Goal: Task Accomplishment & Management: Complete application form

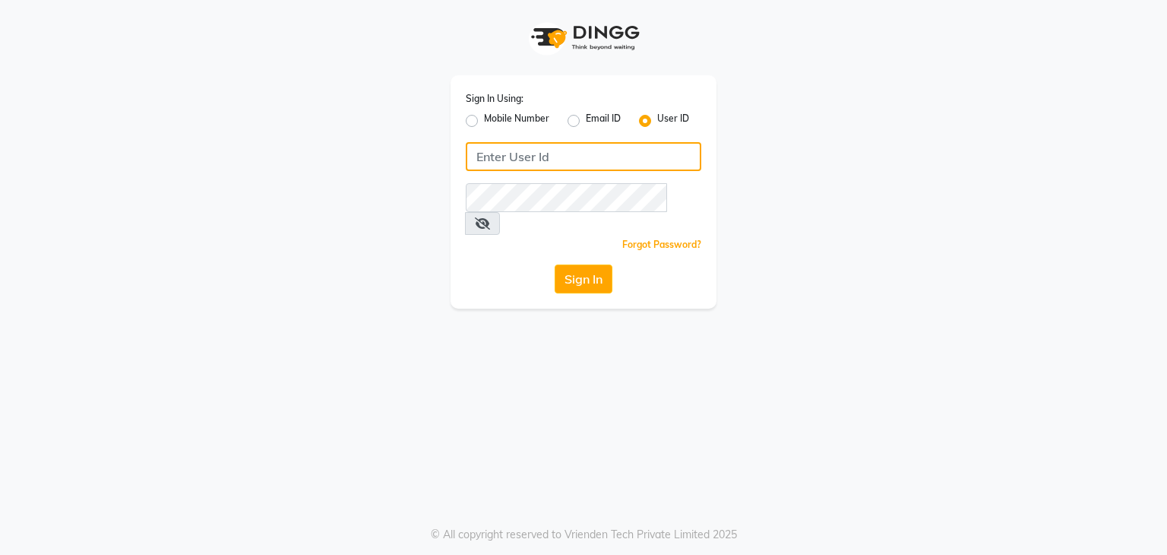
click at [504, 147] on input "Username" at bounding box center [584, 156] width 236 height 29
type input "studio20"
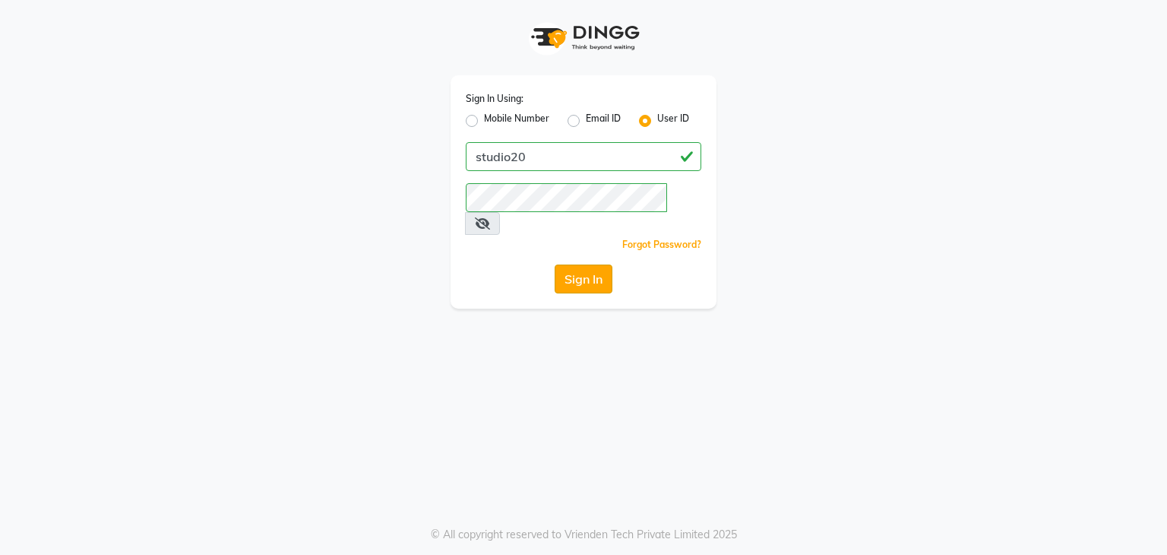
click at [582, 264] on button "Sign In" at bounding box center [584, 278] width 58 height 29
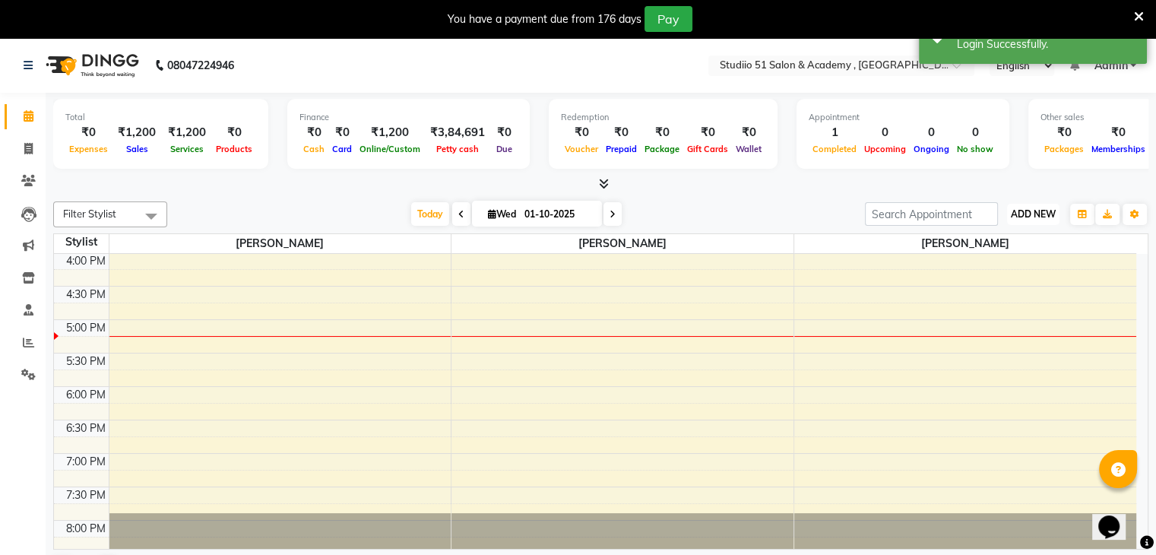
click at [1039, 213] on span "ADD NEW" at bounding box center [1032, 213] width 45 height 11
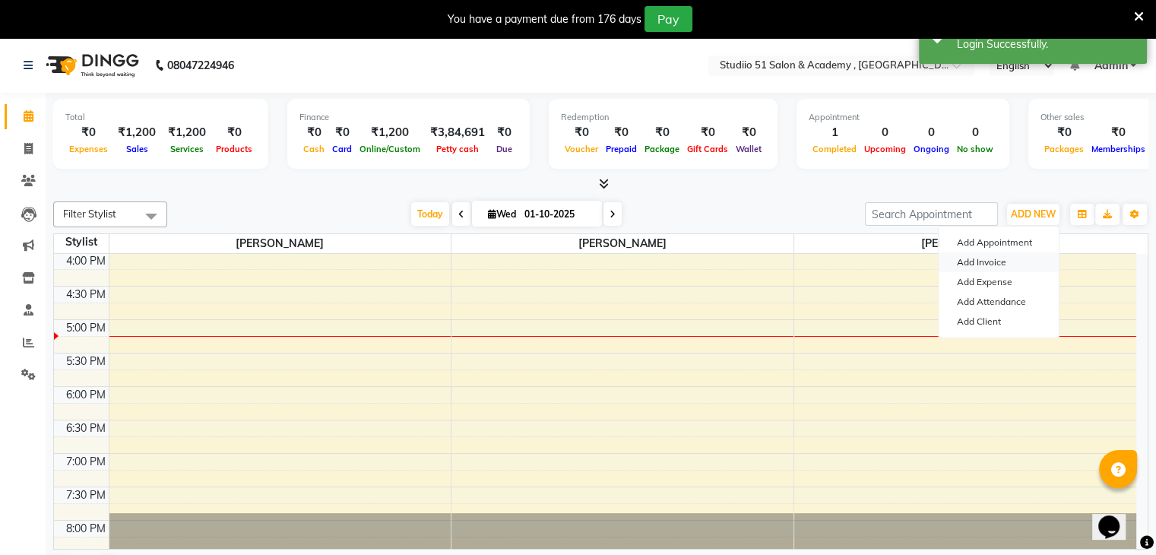
click at [976, 263] on link "Add Invoice" at bounding box center [998, 262] width 120 height 20
select select "638"
select select "service"
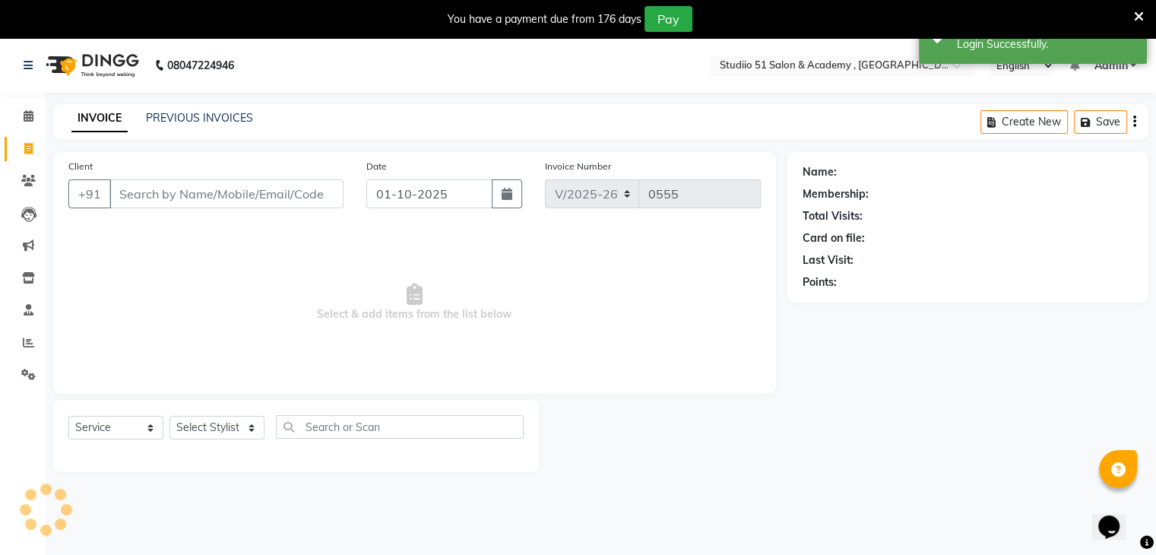
click at [264, 201] on input "Client" at bounding box center [226, 193] width 234 height 29
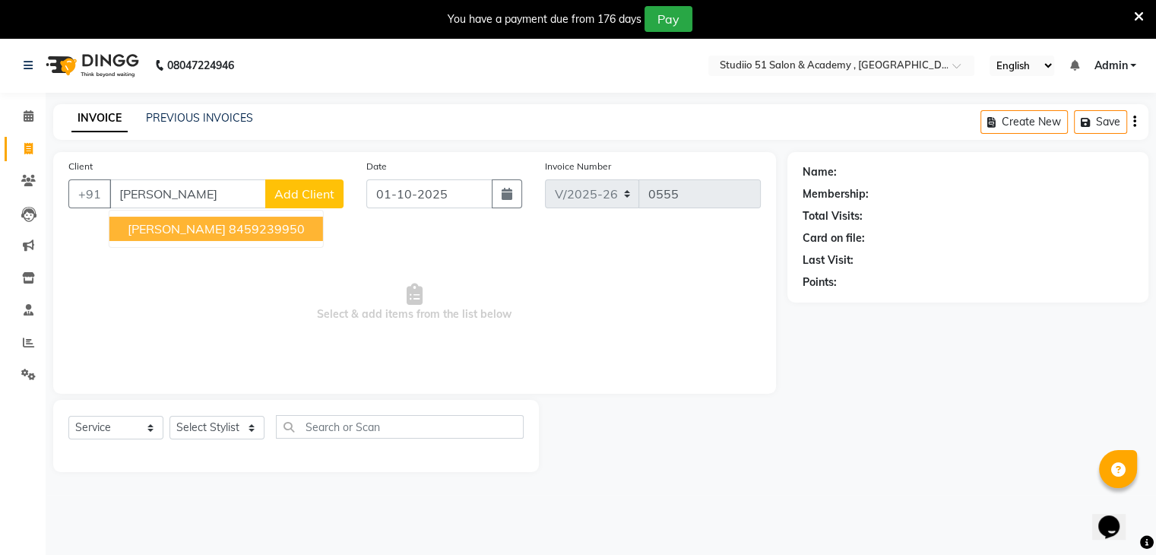
click at [290, 232] on button "Neha Bhadle 8459239950" at bounding box center [215, 229] width 213 height 24
type input "8459239950"
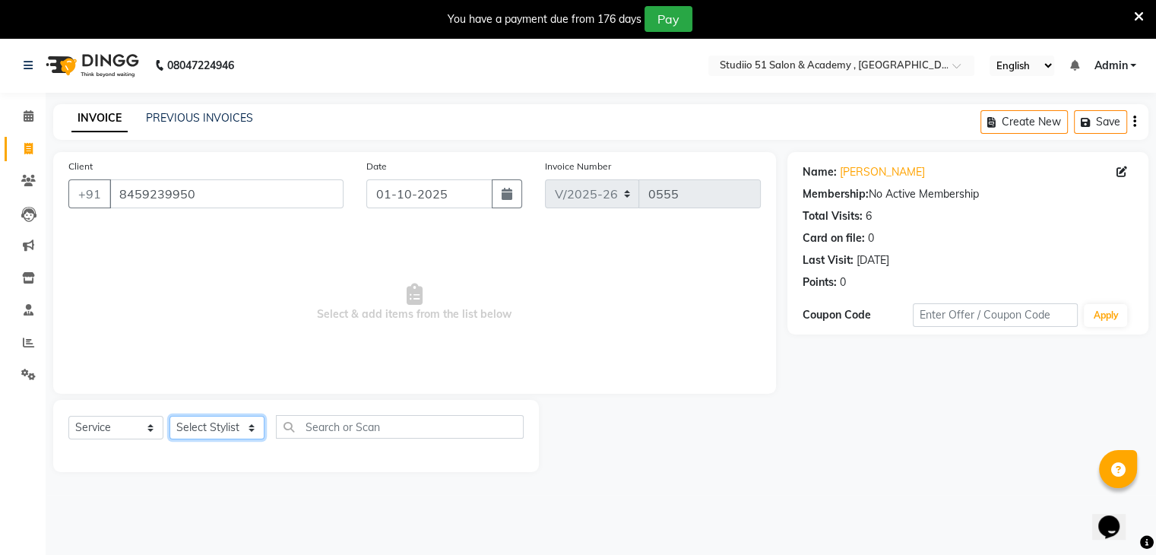
click at [224, 419] on select "Select Stylist [PERSON_NAME] [PERSON_NAME] [PERSON_NAME] Jaya [PERSON_NAME] [PE…" at bounding box center [216, 428] width 95 height 24
select select "80401"
click at [169, 416] on select "Select Stylist [PERSON_NAME] [PERSON_NAME] [PERSON_NAME] Jaya [PERSON_NAME] [PE…" at bounding box center [216, 428] width 95 height 24
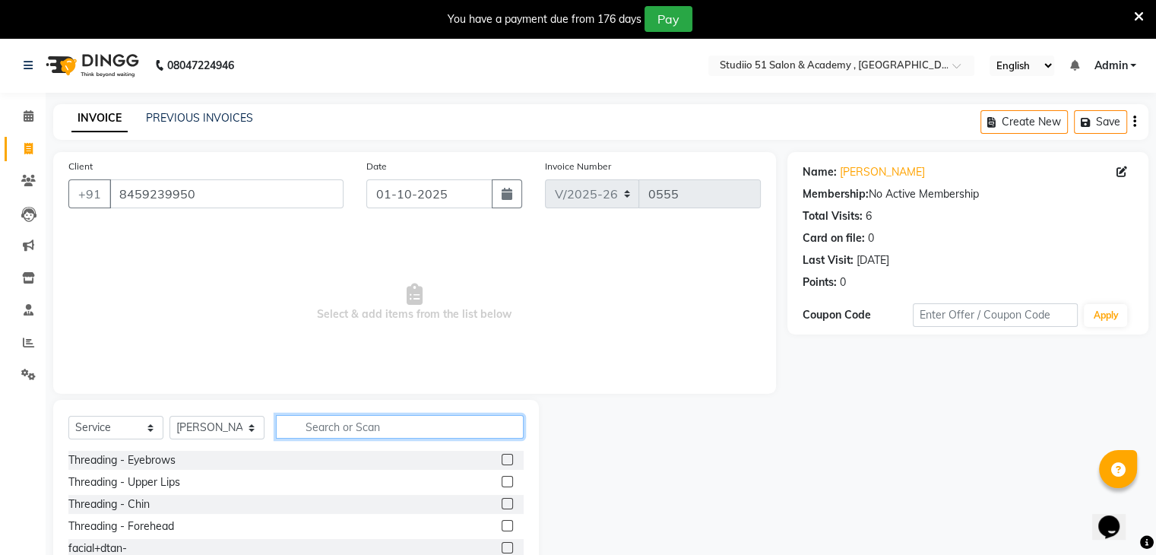
click at [313, 425] on input "text" at bounding box center [400, 427] width 248 height 24
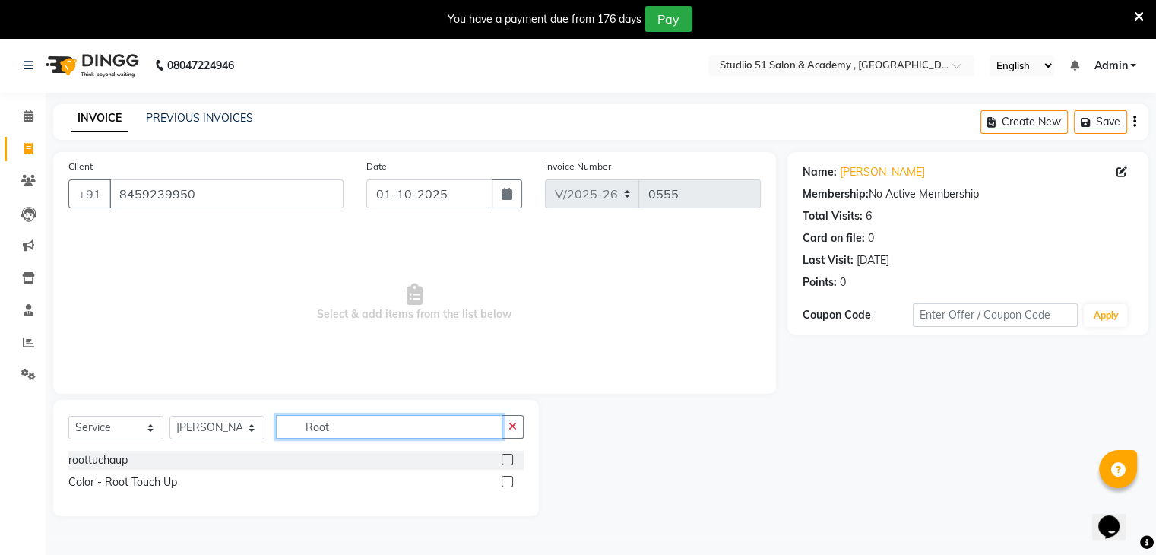
type input "Root"
click at [508, 456] on label at bounding box center [506, 459] width 11 height 11
click at [508, 456] on input "checkbox" at bounding box center [506, 460] width 10 height 10
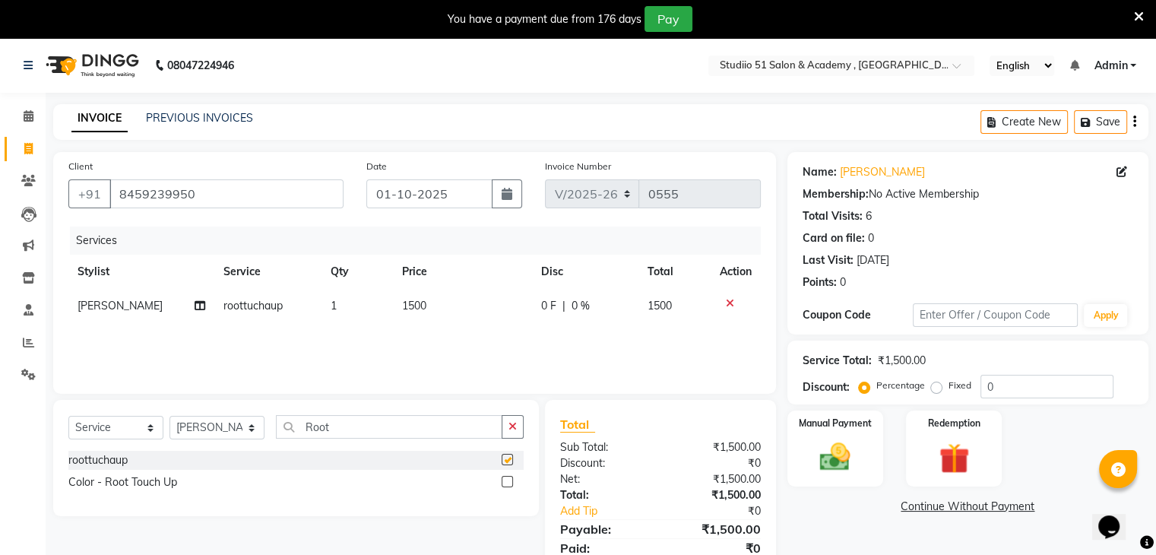
checkbox input "false"
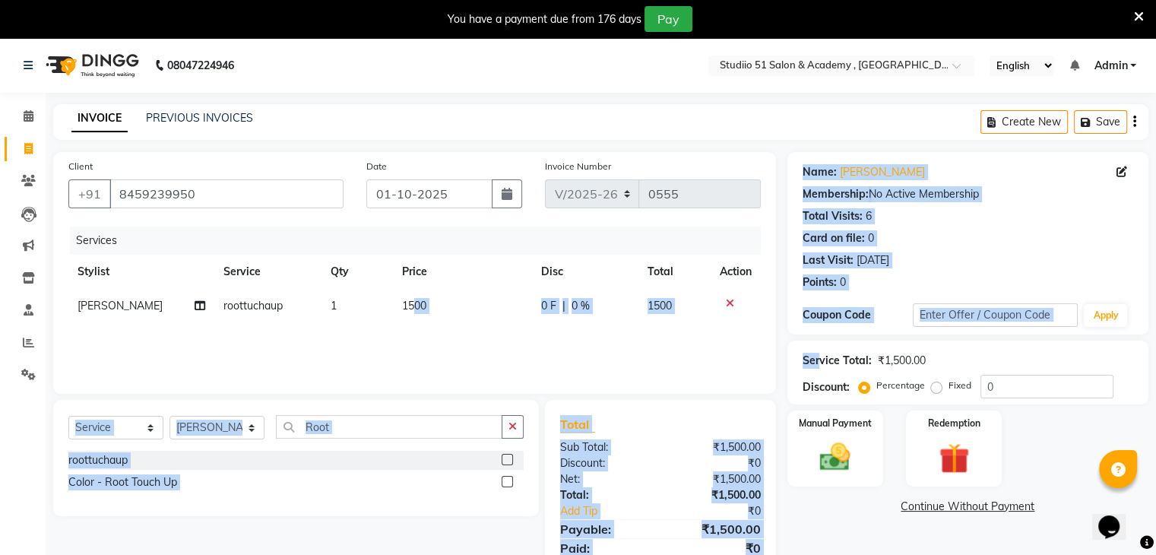
scroll to position [0, 11]
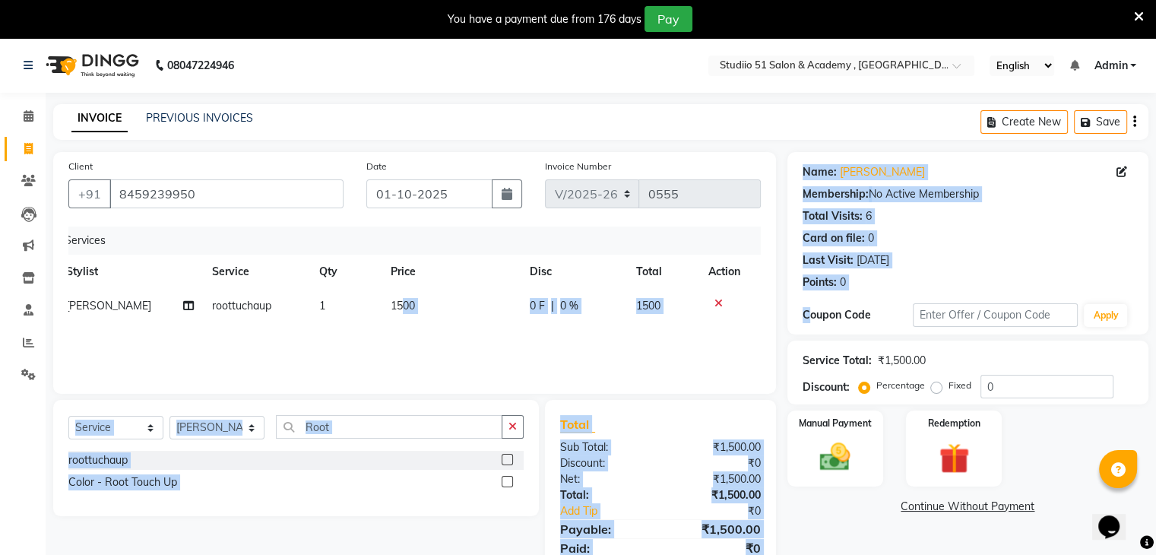
drag, startPoint x: 413, startPoint y: 298, endPoint x: 779, endPoint y: 314, distance: 365.8
click at [779, 314] on div "Client +91 8459239950 Date 01-10-2025 Invoice Number V/2025 V/2025-26 0555 Serv…" at bounding box center [414, 371] width 745 height 439
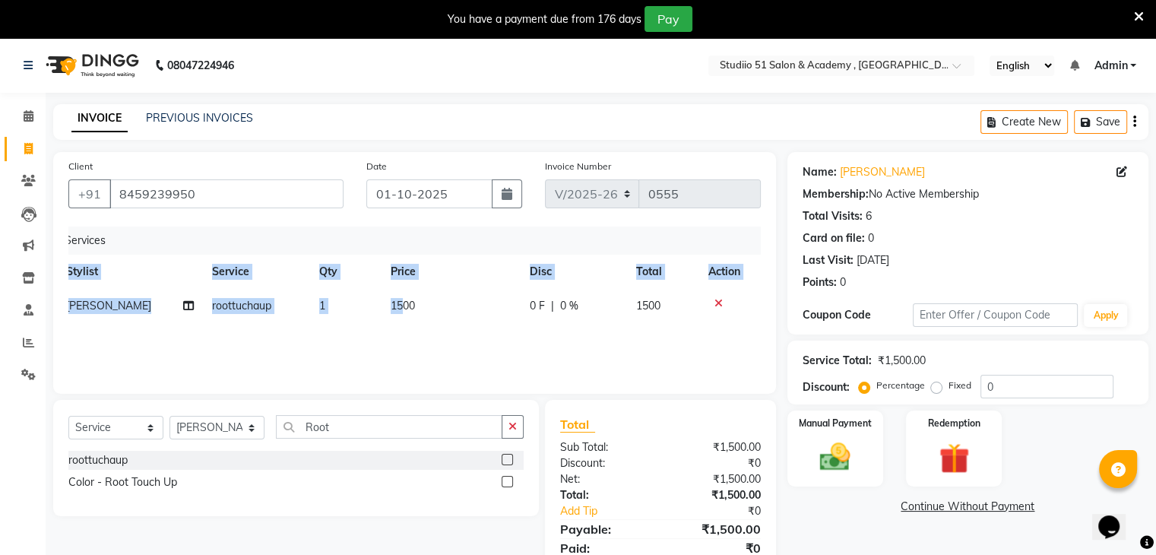
click at [711, 343] on div "Services Stylist Service Qty Price Disc Total Action Komal roottuchaup 1 1500 0…" at bounding box center [414, 302] width 692 height 152
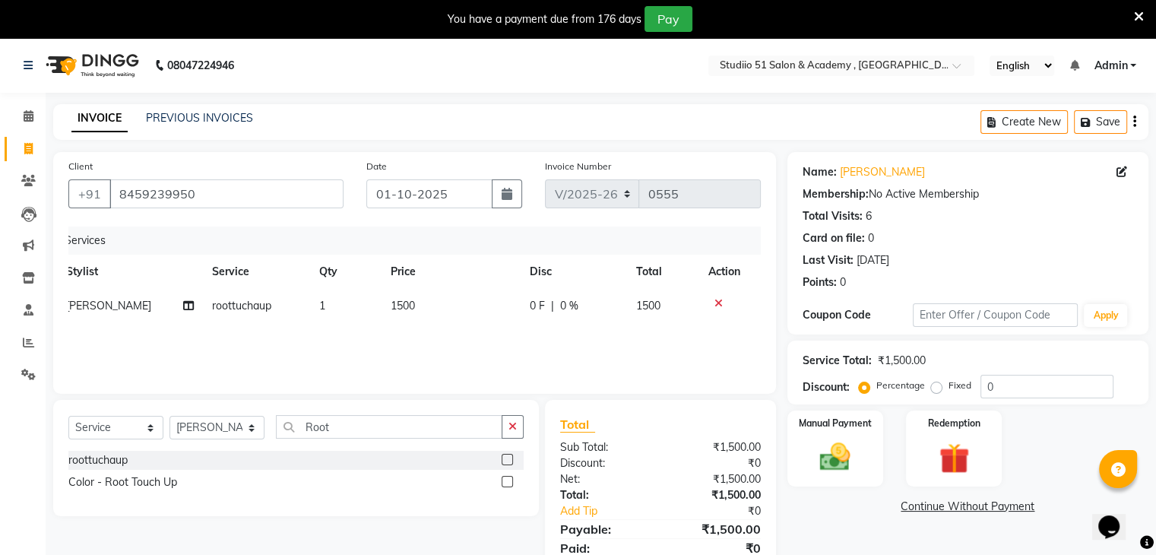
click at [948, 381] on label "Fixed" at bounding box center [959, 385] width 23 height 14
click at [938, 381] on input "Fixed" at bounding box center [939, 385] width 11 height 11
radio input "true"
click at [1009, 386] on input "0" at bounding box center [1046, 387] width 133 height 24
type input "300"
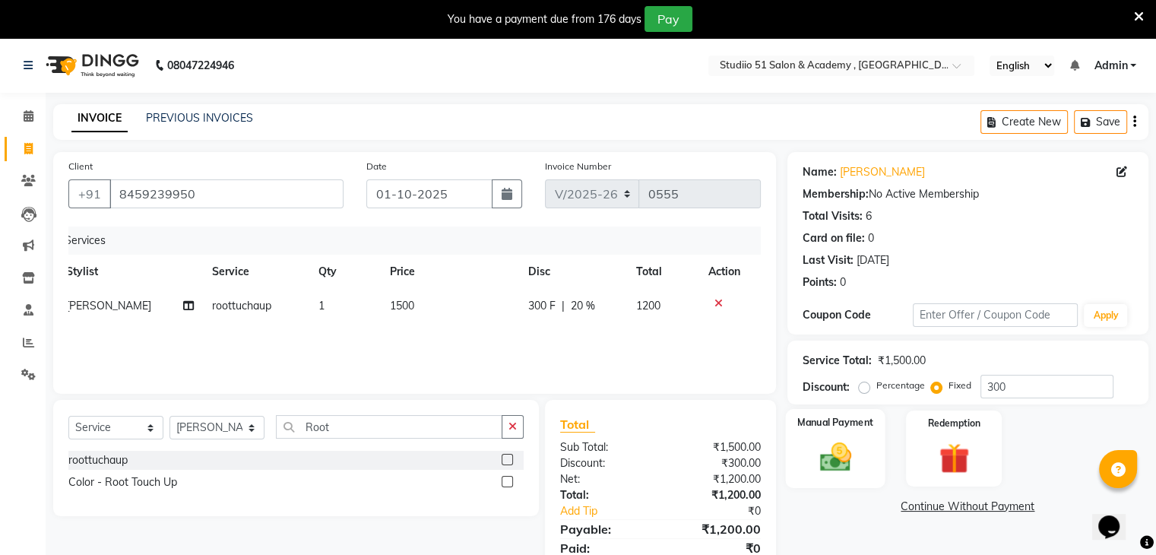
click at [825, 442] on img at bounding box center [834, 457] width 51 height 36
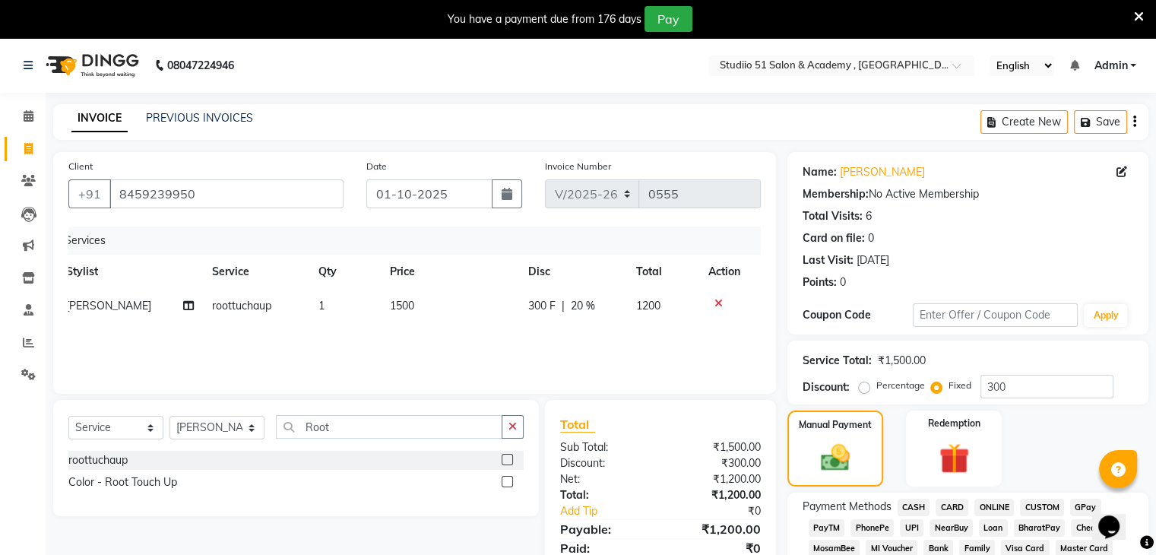
click at [1080, 504] on span "GPay" at bounding box center [1085, 506] width 31 height 17
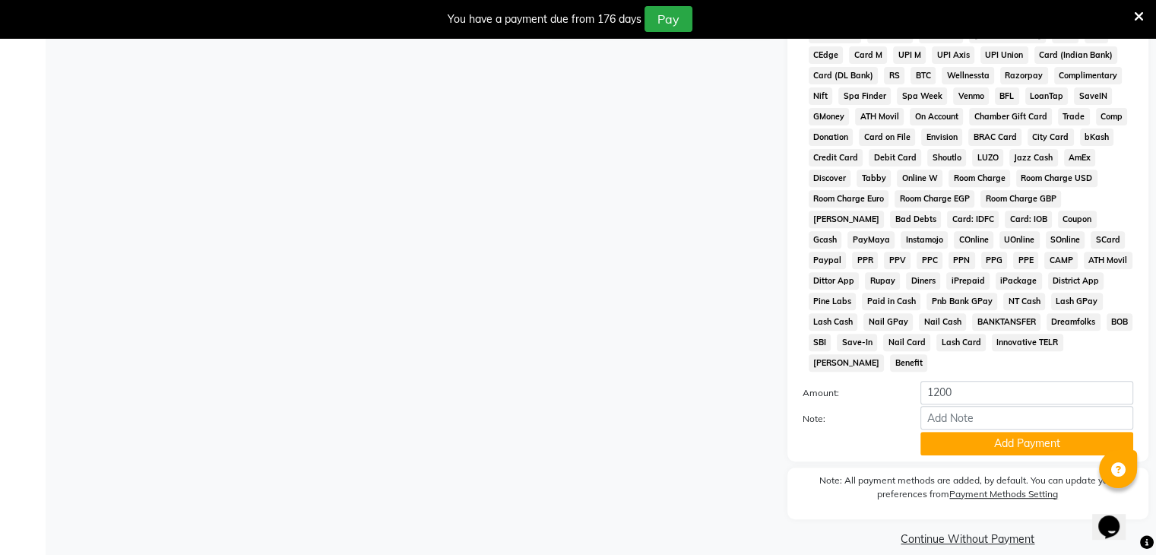
scroll to position [565, 0]
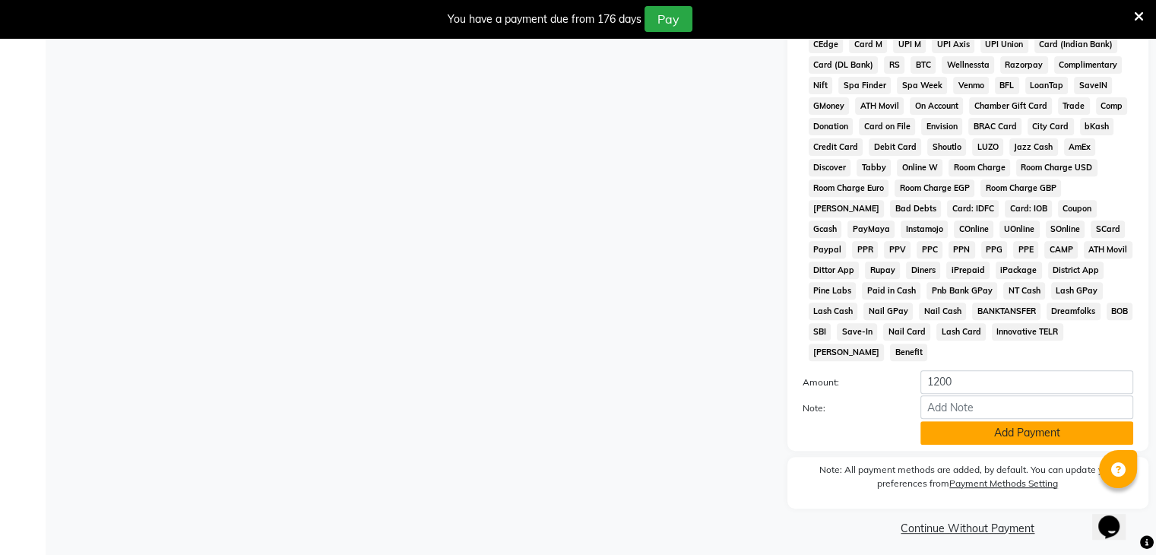
click at [1029, 421] on button "Add Payment" at bounding box center [1026, 433] width 213 height 24
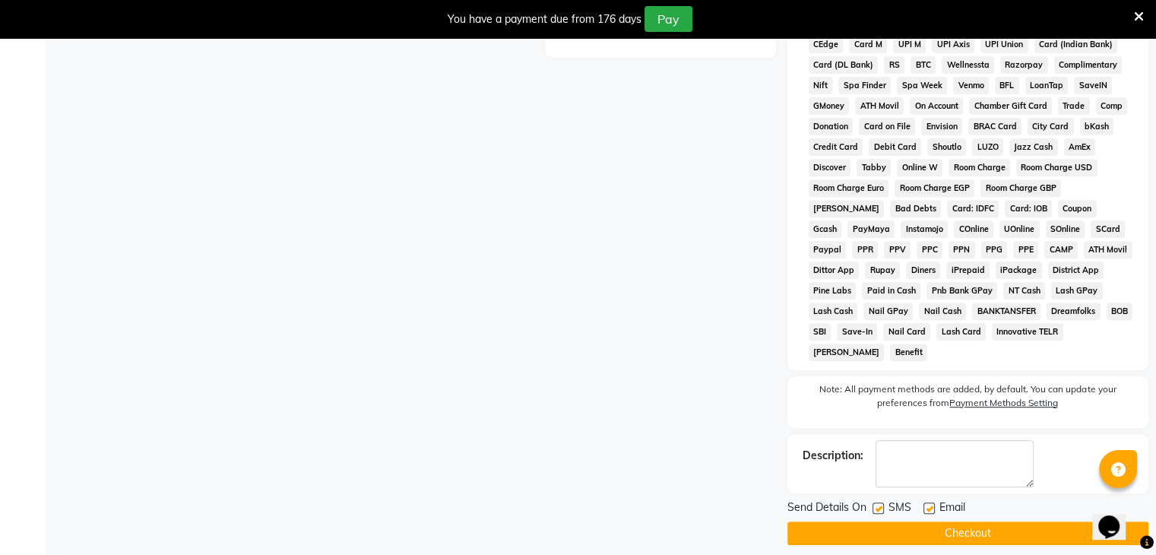
click at [1009, 521] on button "Checkout" at bounding box center [967, 533] width 361 height 24
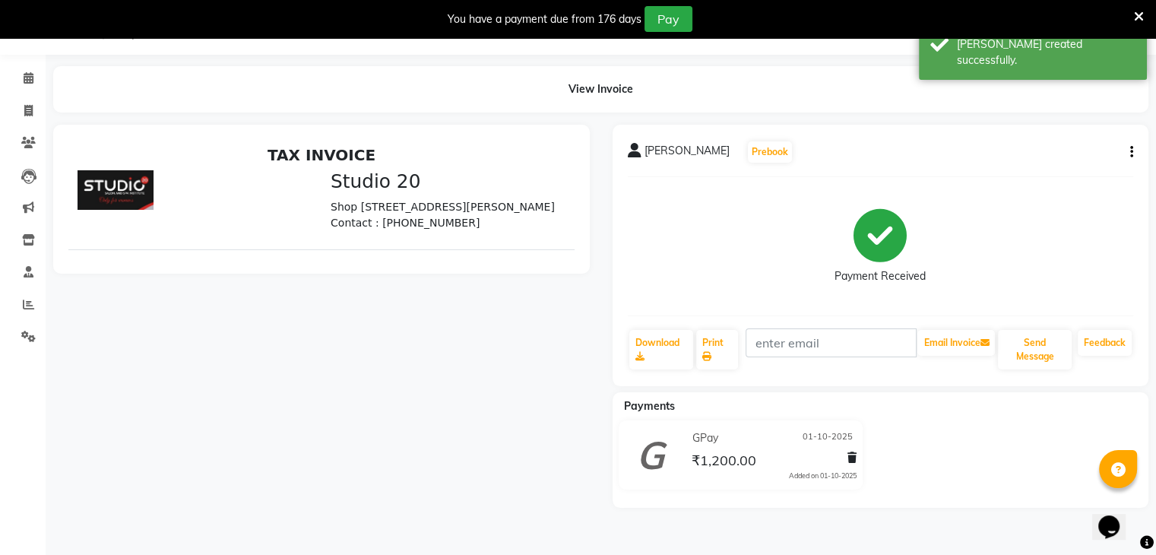
scroll to position [49, 0]
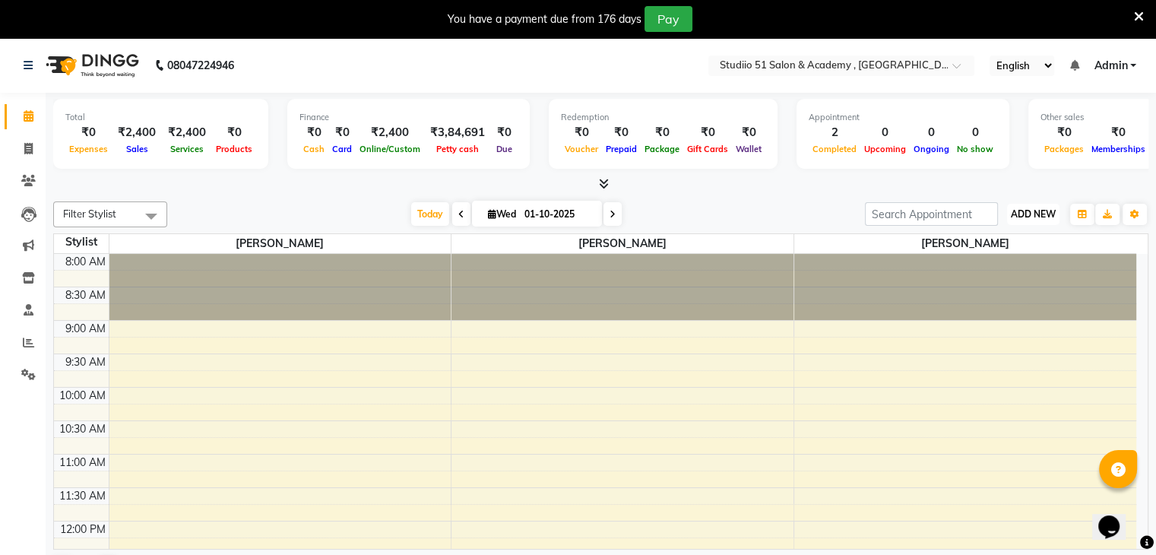
click at [1026, 213] on span "ADD NEW" at bounding box center [1032, 213] width 45 height 11
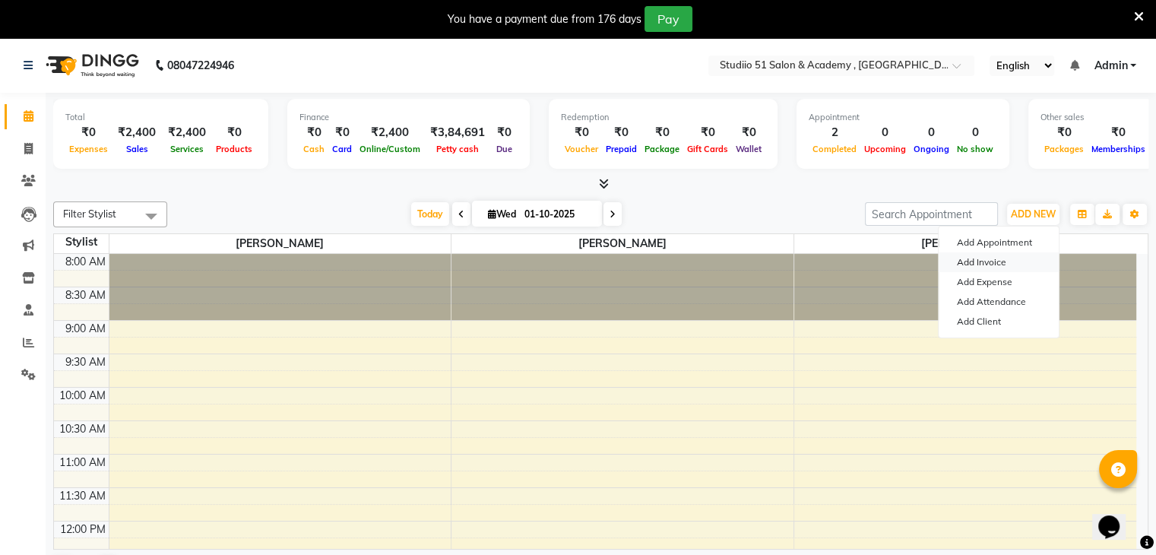
click at [979, 259] on link "Add Invoice" at bounding box center [998, 262] width 120 height 20
select select "service"
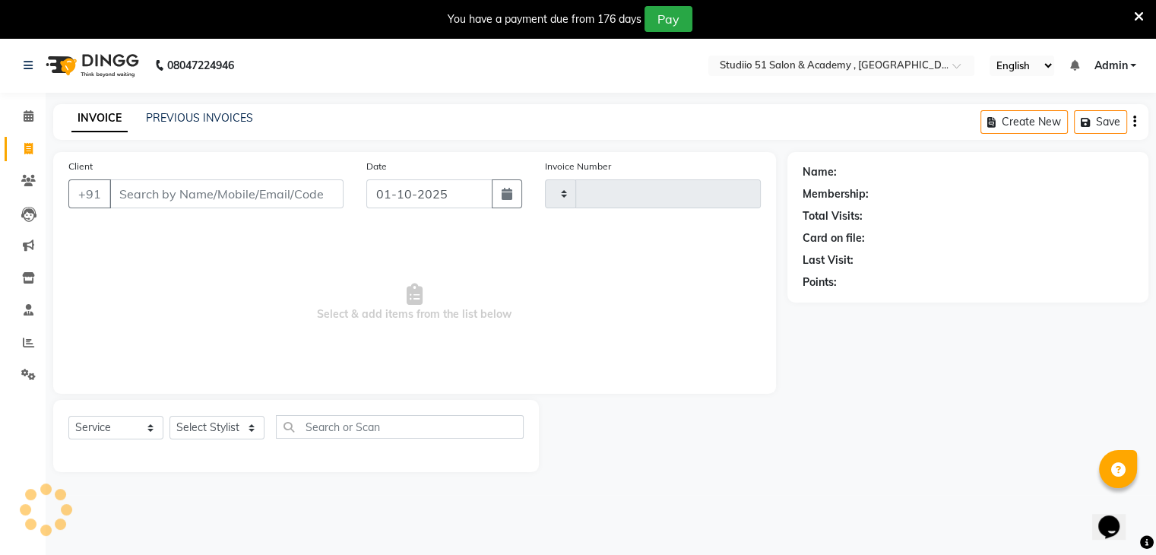
type input "0556"
select select "638"
click at [249, 184] on input "Client" at bounding box center [226, 193] width 234 height 29
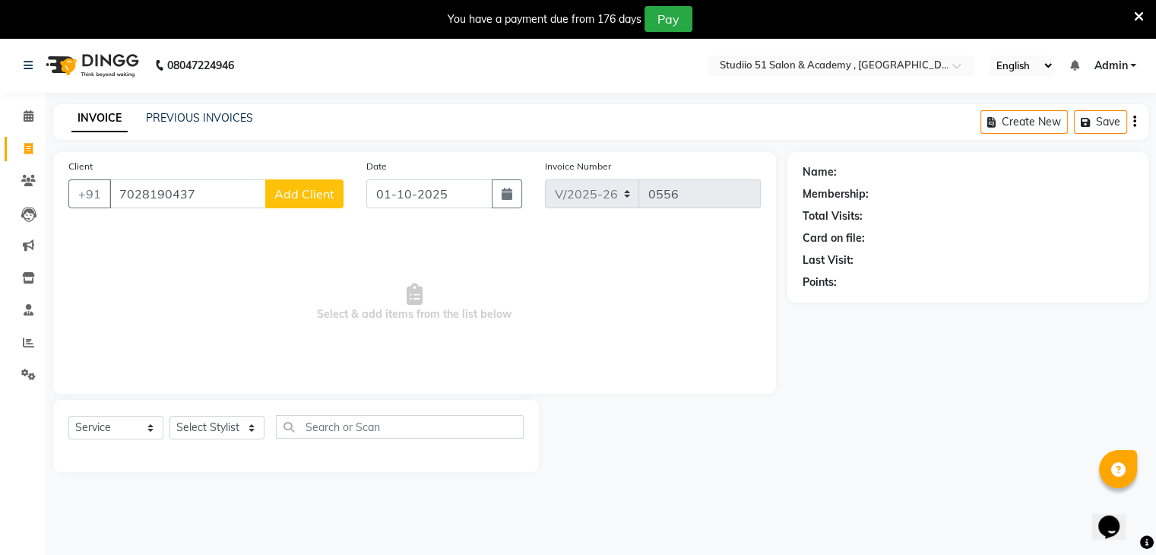
type input "7028190437"
click at [314, 194] on span "Add Client" at bounding box center [304, 193] width 60 height 15
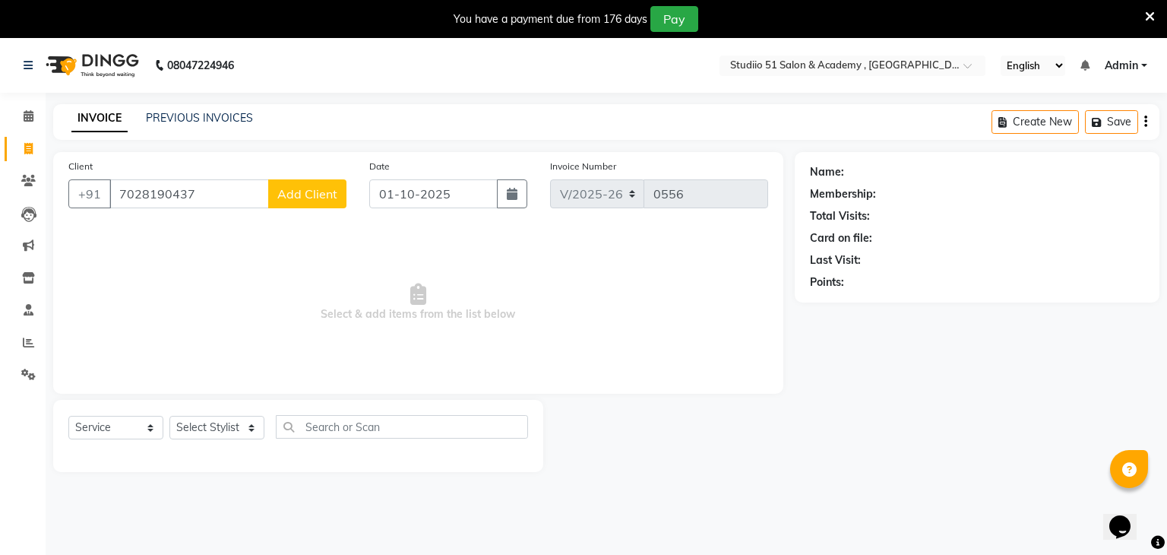
select select "22"
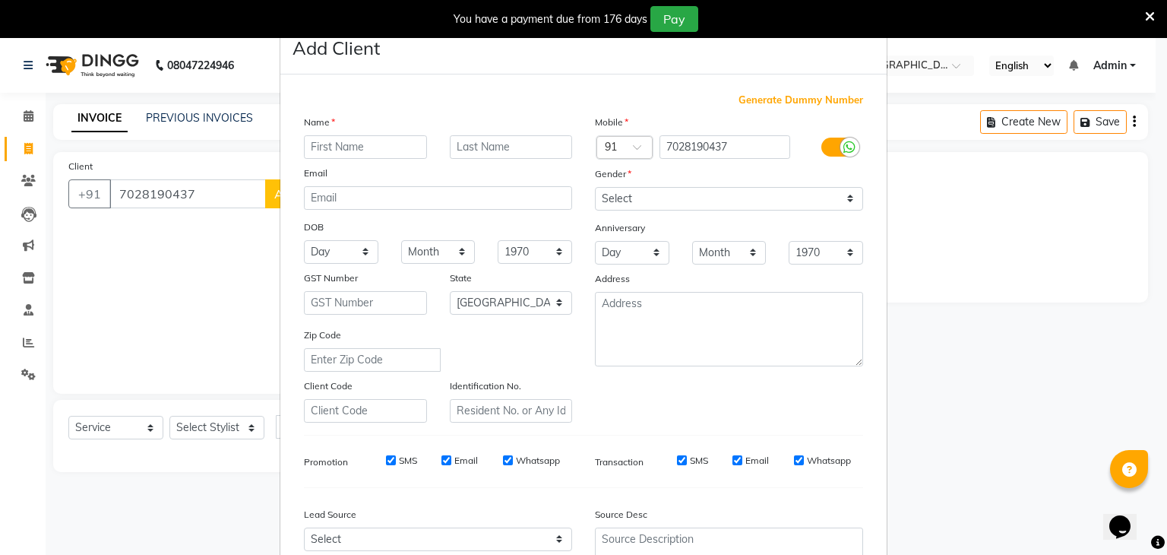
click at [340, 154] on input "text" at bounding box center [365, 147] width 123 height 24
type input "Aprna"
click at [471, 145] on input "text" at bounding box center [511, 147] width 123 height 24
type input "Pawar"
click at [650, 193] on select "Select [DEMOGRAPHIC_DATA] [DEMOGRAPHIC_DATA] Other Prefer Not To Say" at bounding box center [729, 199] width 268 height 24
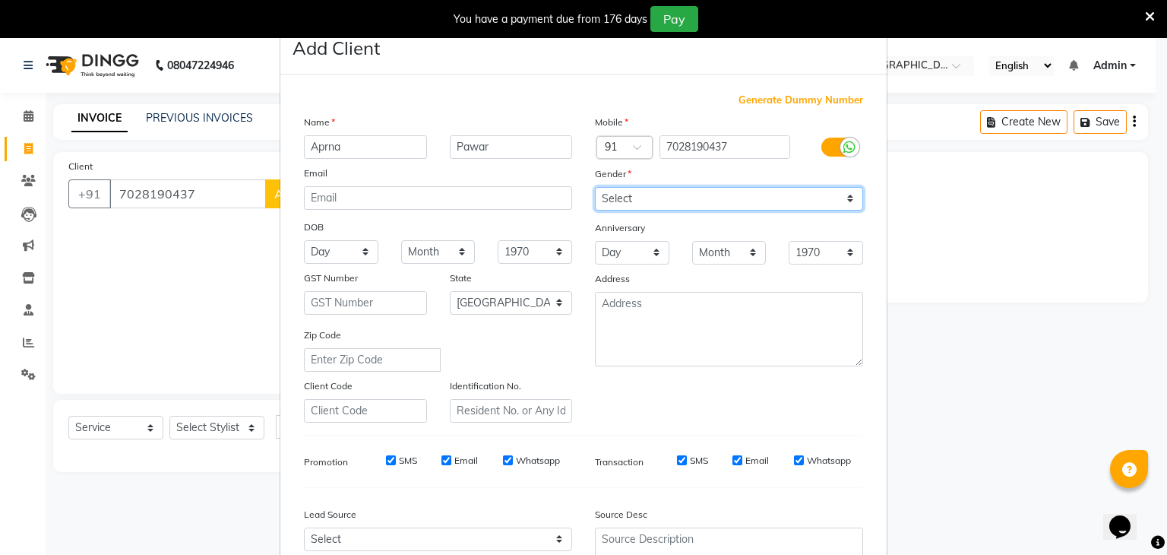
select select "[DEMOGRAPHIC_DATA]"
click at [595, 188] on select "Select [DEMOGRAPHIC_DATA] [DEMOGRAPHIC_DATA] Other Prefer Not To Say" at bounding box center [729, 199] width 268 height 24
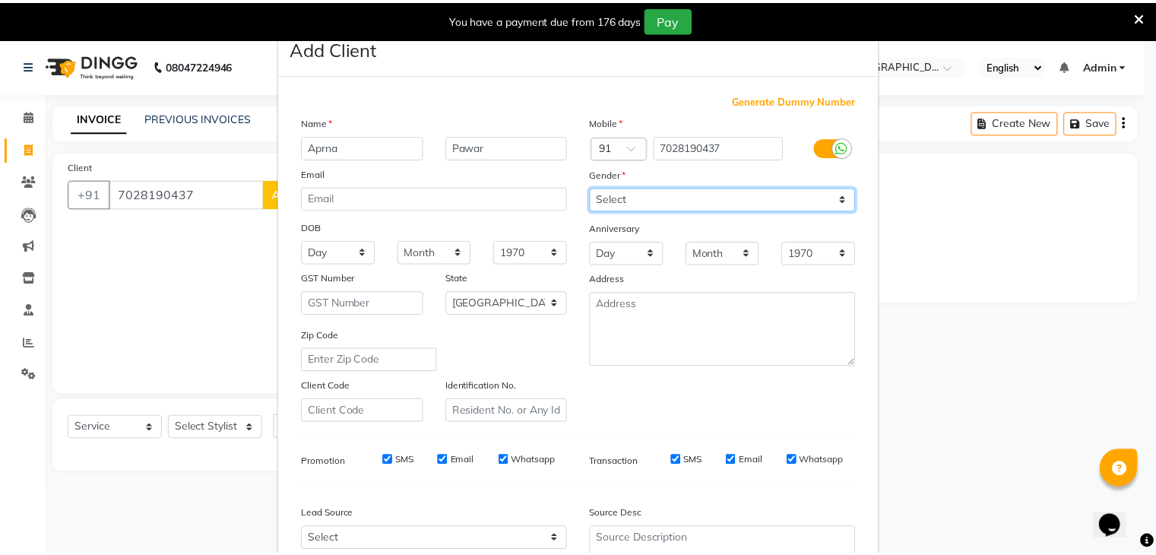
scroll to position [154, 0]
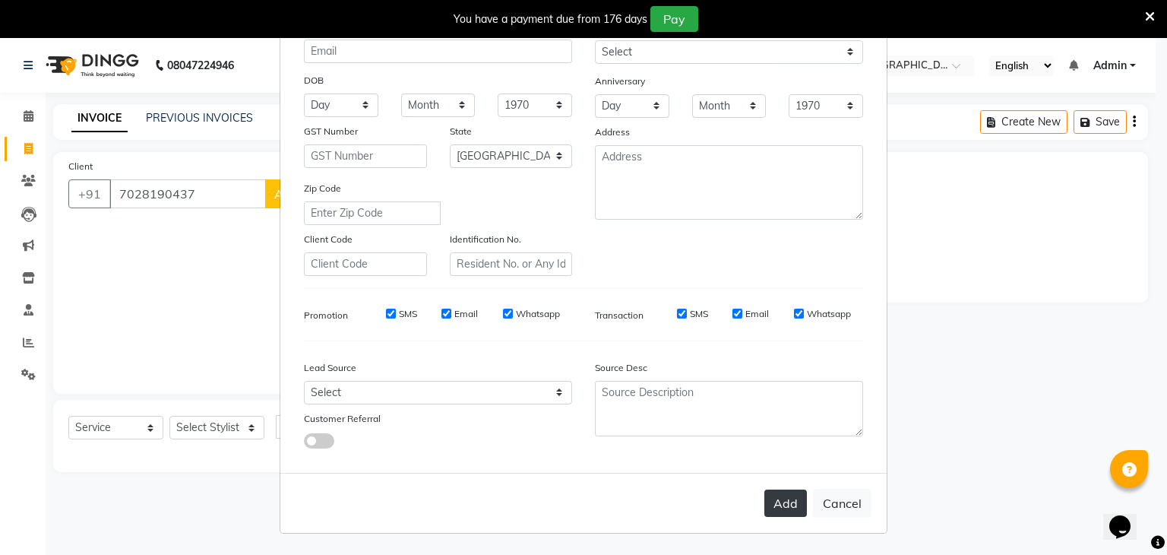
click at [776, 493] on button "Add" at bounding box center [785, 502] width 43 height 27
select select
select select "null"
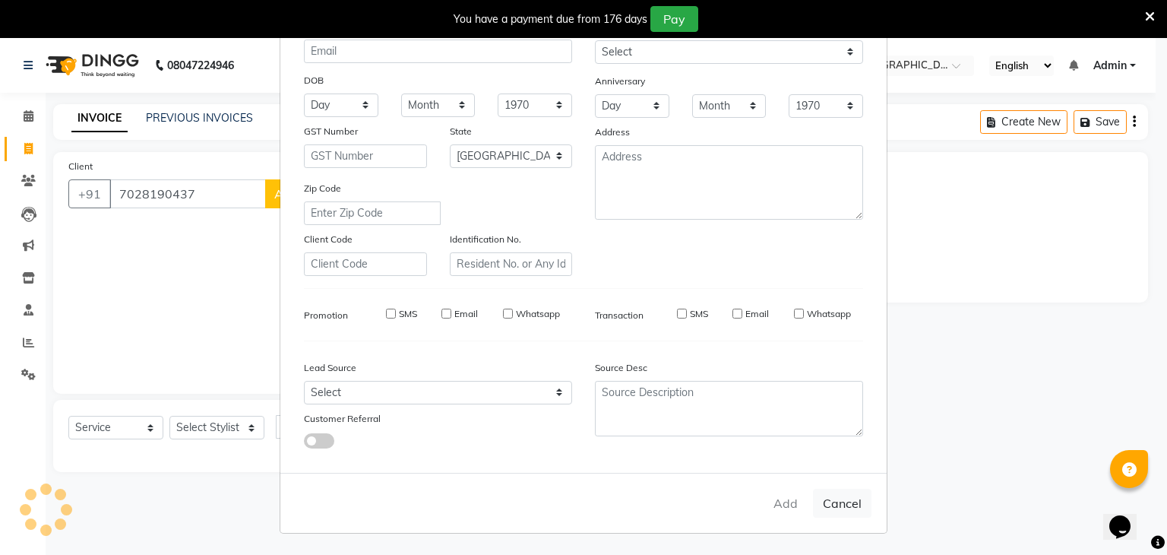
select select
checkbox input "false"
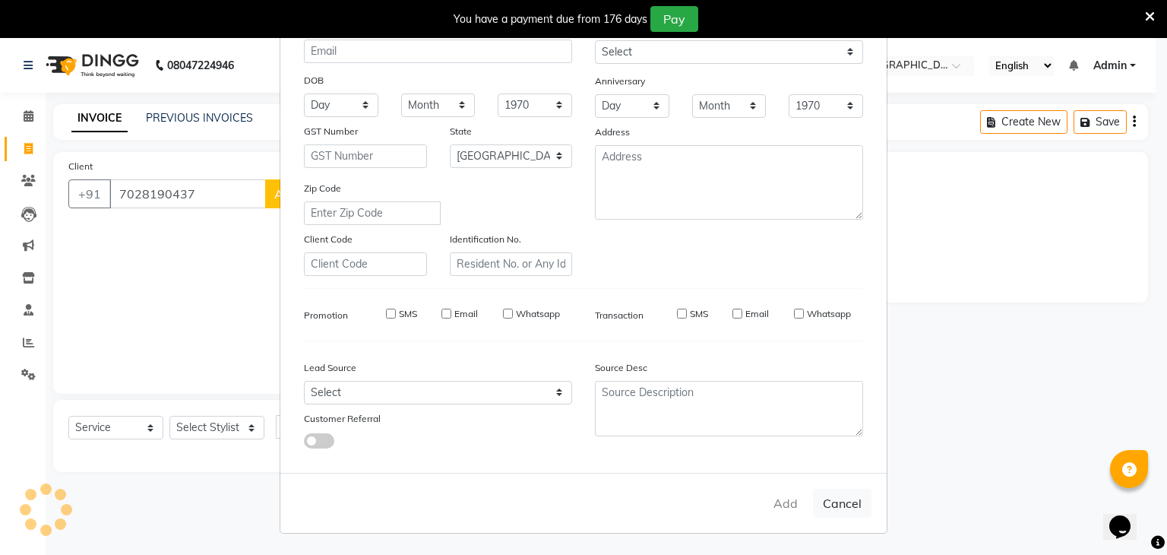
checkbox input "false"
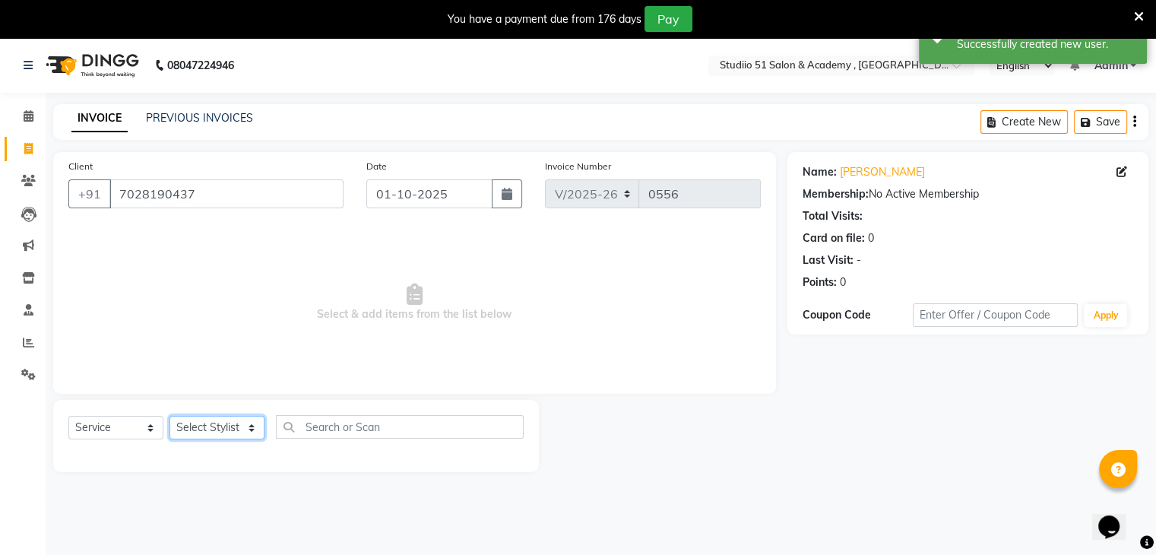
click at [225, 430] on select "Select Stylist [PERSON_NAME] [PERSON_NAME] [PERSON_NAME] Jaya [PERSON_NAME] [PE…" at bounding box center [216, 428] width 95 height 24
select select "81555"
click at [169, 416] on select "Select Stylist [PERSON_NAME] [PERSON_NAME] [PERSON_NAME] Jaya [PERSON_NAME] [PE…" at bounding box center [216, 428] width 95 height 24
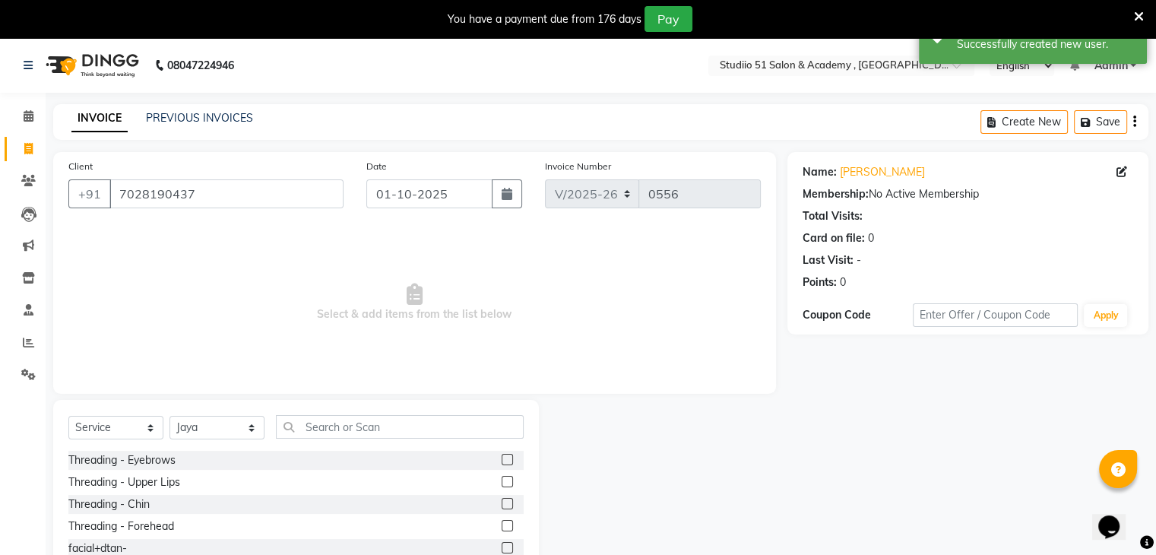
click at [501, 457] on label at bounding box center [506, 459] width 11 height 11
click at [501, 457] on input "checkbox" at bounding box center [506, 460] width 10 height 10
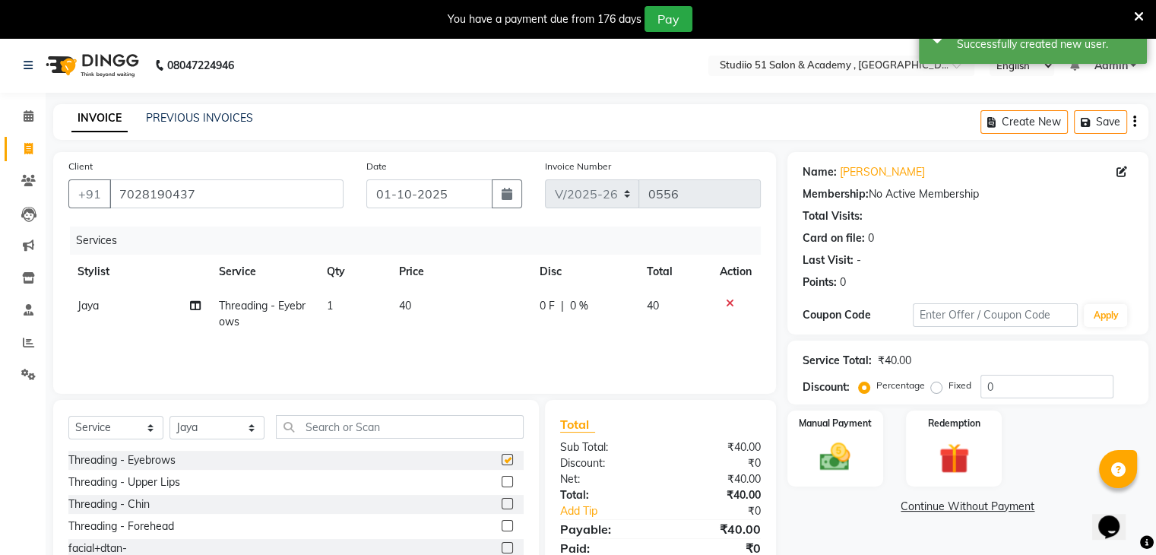
checkbox input "false"
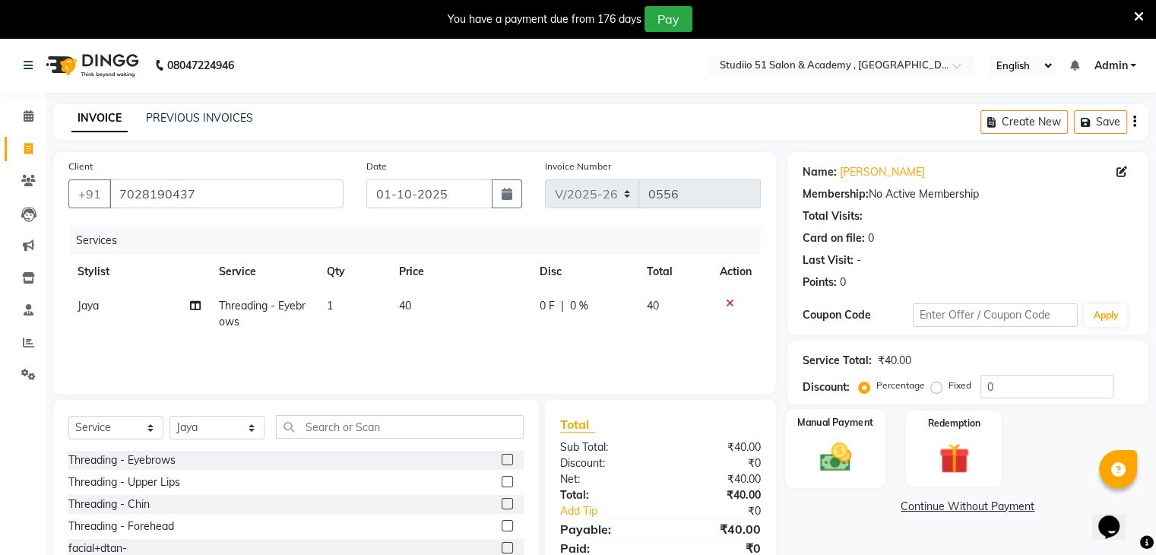
click at [867, 459] on div "Manual Payment" at bounding box center [835, 448] width 100 height 78
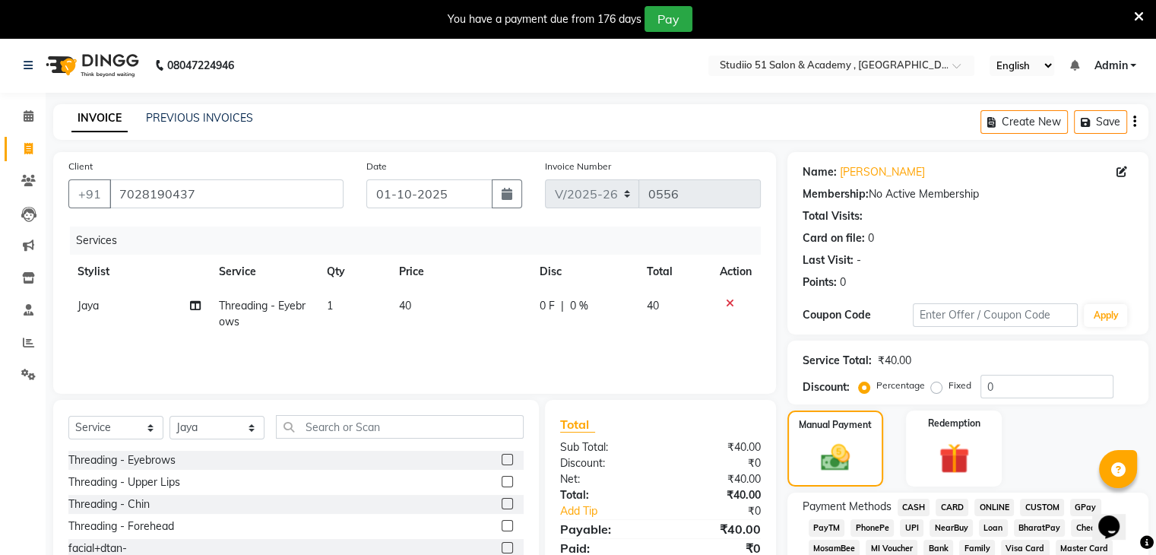
click at [1079, 507] on span "GPay" at bounding box center [1085, 506] width 31 height 17
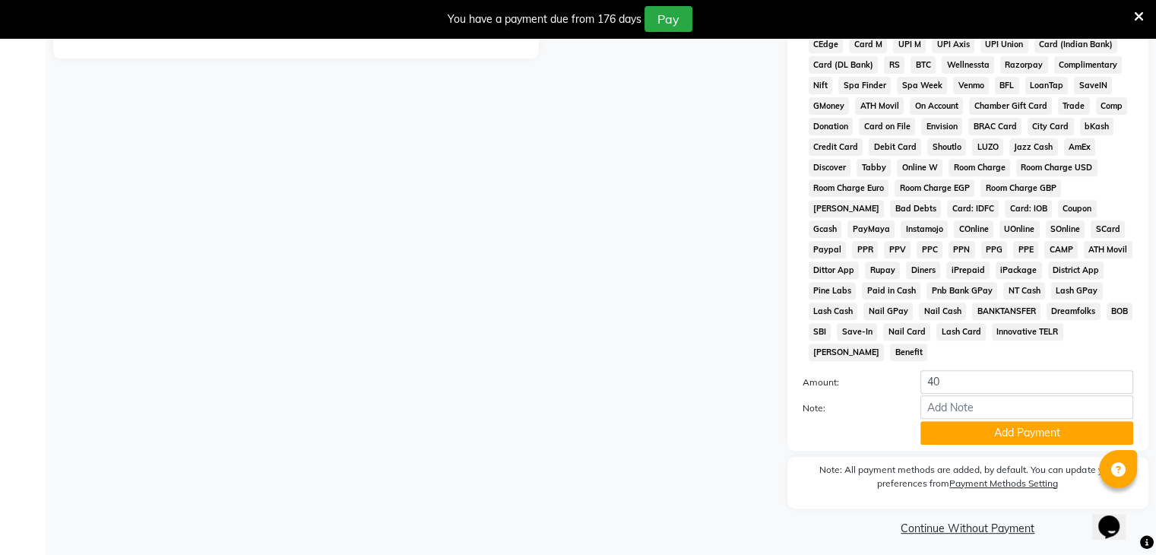
scroll to position [564, 0]
click at [1007, 432] on button "Add Payment" at bounding box center [1026, 434] width 213 height 24
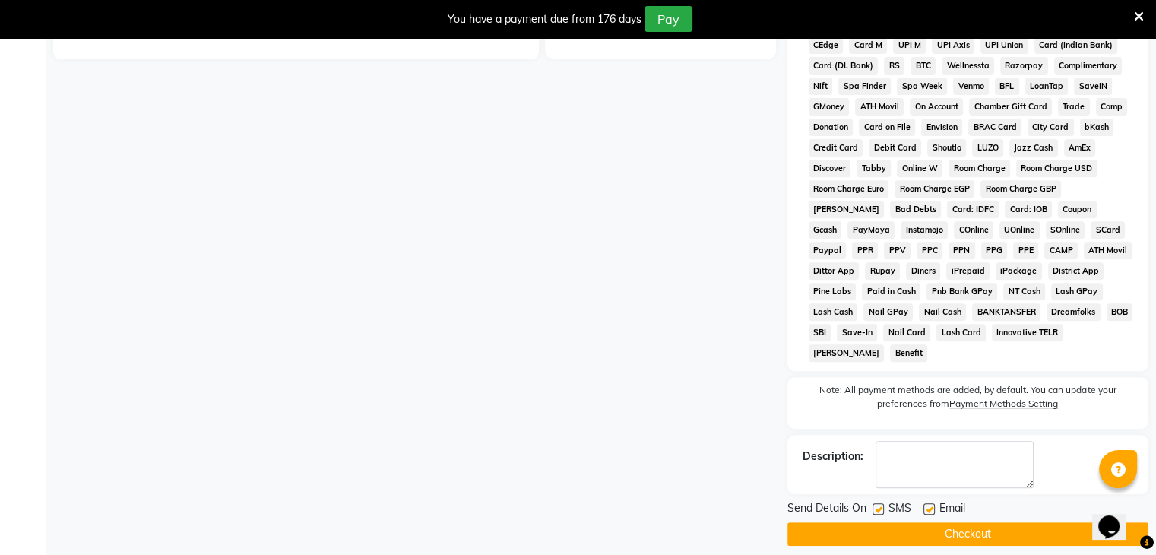
click at [1010, 522] on button "Checkout" at bounding box center [967, 534] width 361 height 24
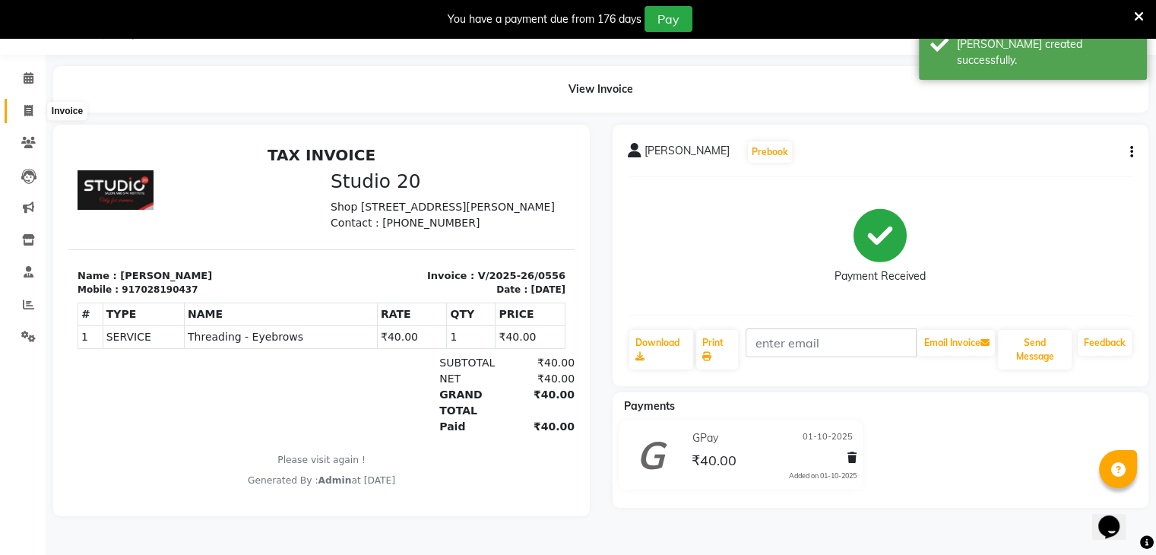
click at [25, 114] on icon at bounding box center [28, 110] width 8 height 11
select select "service"
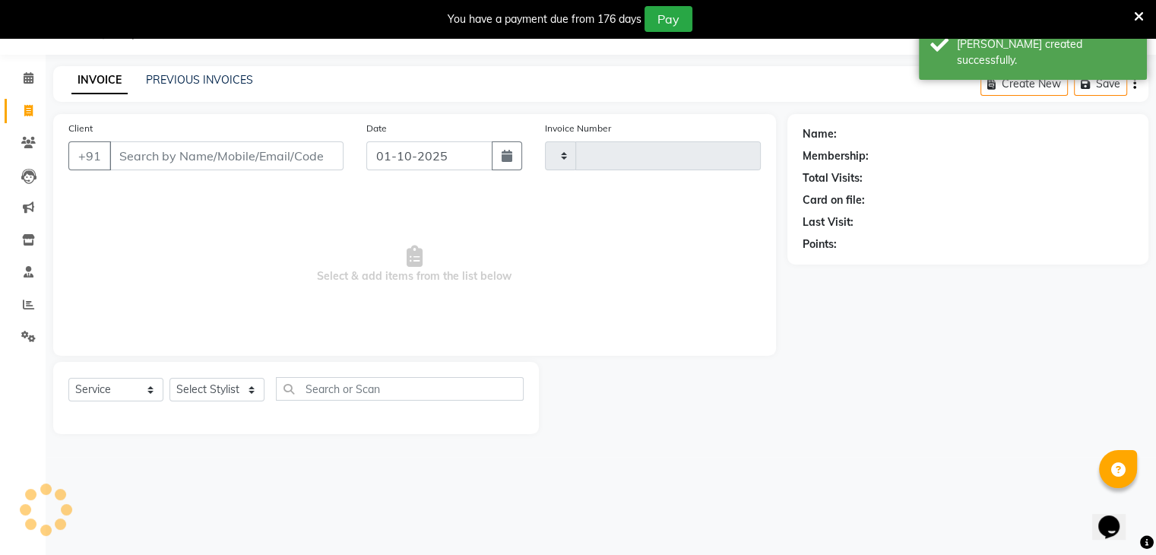
type input "0557"
select select "638"
click at [139, 158] on input "Client" at bounding box center [226, 155] width 234 height 29
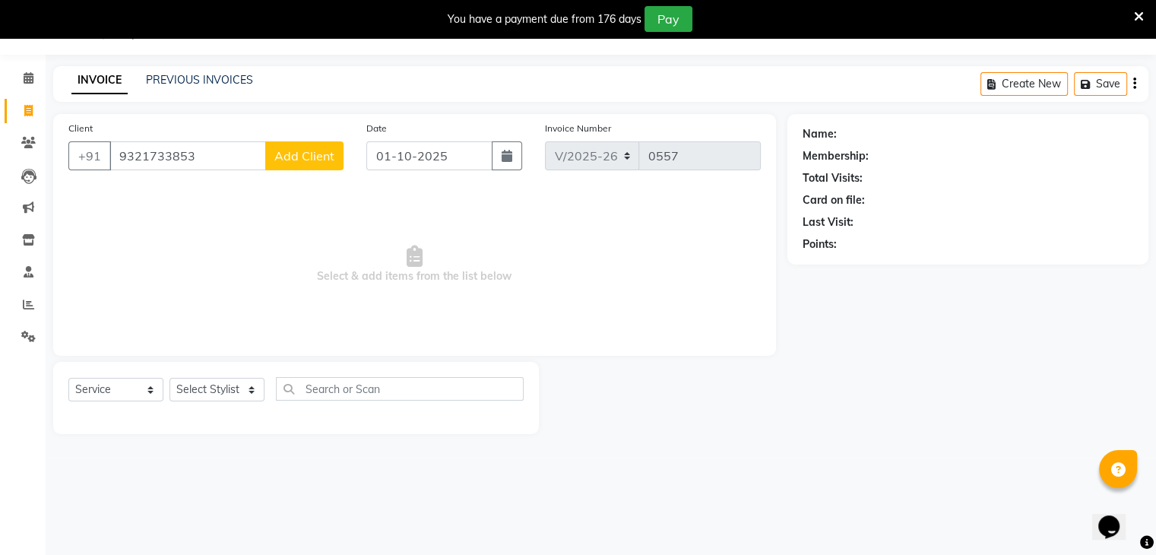
type input "9321733853"
click at [287, 148] on span "Add Client" at bounding box center [304, 155] width 60 height 15
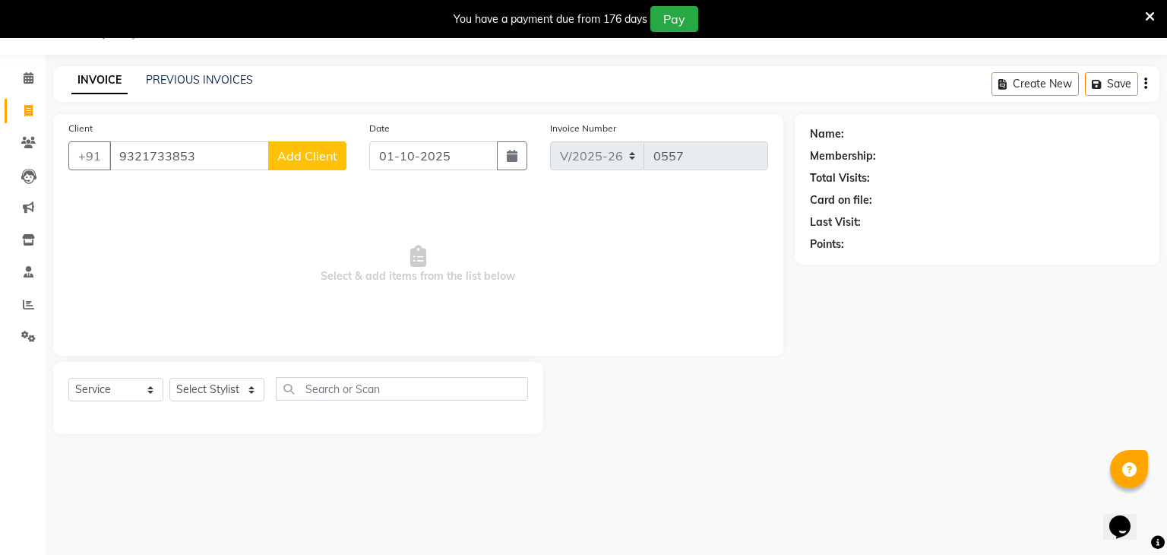
select select "22"
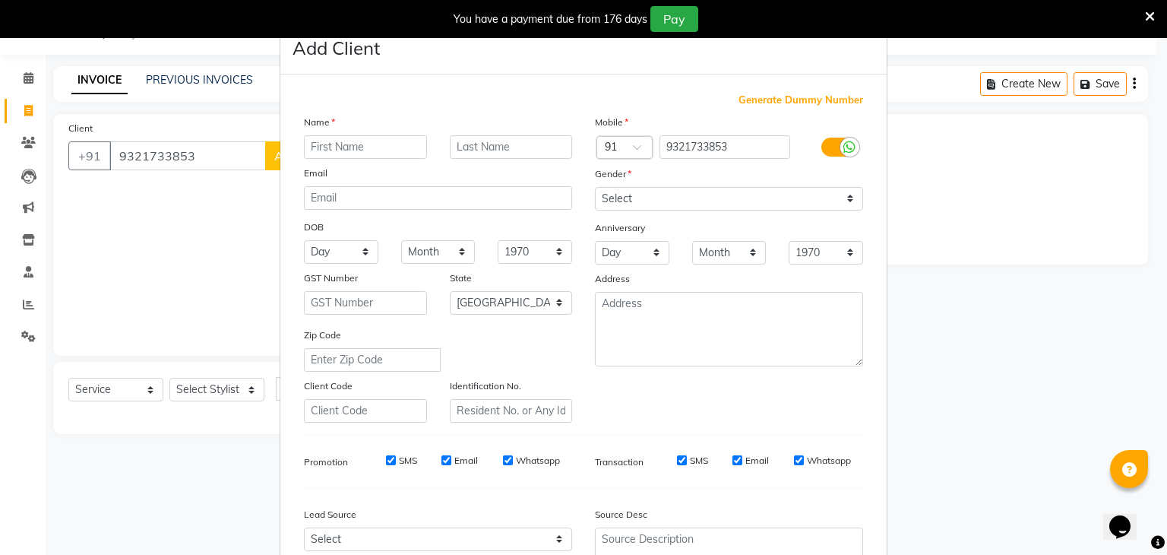
click at [331, 146] on input "text" at bounding box center [365, 147] width 123 height 24
type input "Ankita"
click at [451, 146] on input "text" at bounding box center [511, 147] width 123 height 24
type input "[PERSON_NAME]"
click at [653, 204] on select "Select [DEMOGRAPHIC_DATA] [DEMOGRAPHIC_DATA] Other Prefer Not To Say" at bounding box center [729, 199] width 268 height 24
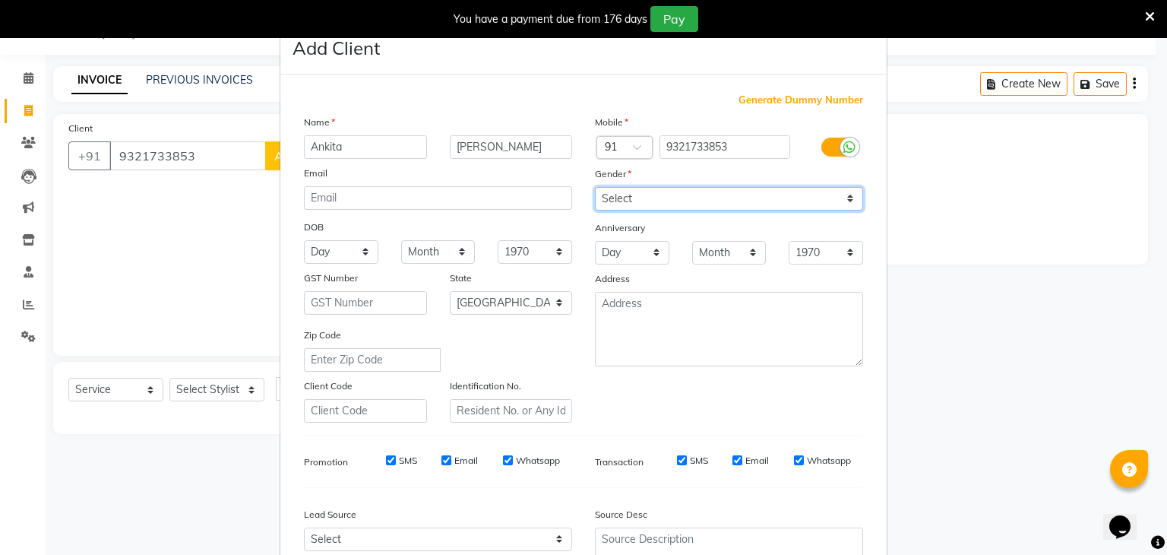
select select "[DEMOGRAPHIC_DATA]"
click at [595, 188] on select "Select [DEMOGRAPHIC_DATA] [DEMOGRAPHIC_DATA] Other Prefer Not To Say" at bounding box center [729, 199] width 268 height 24
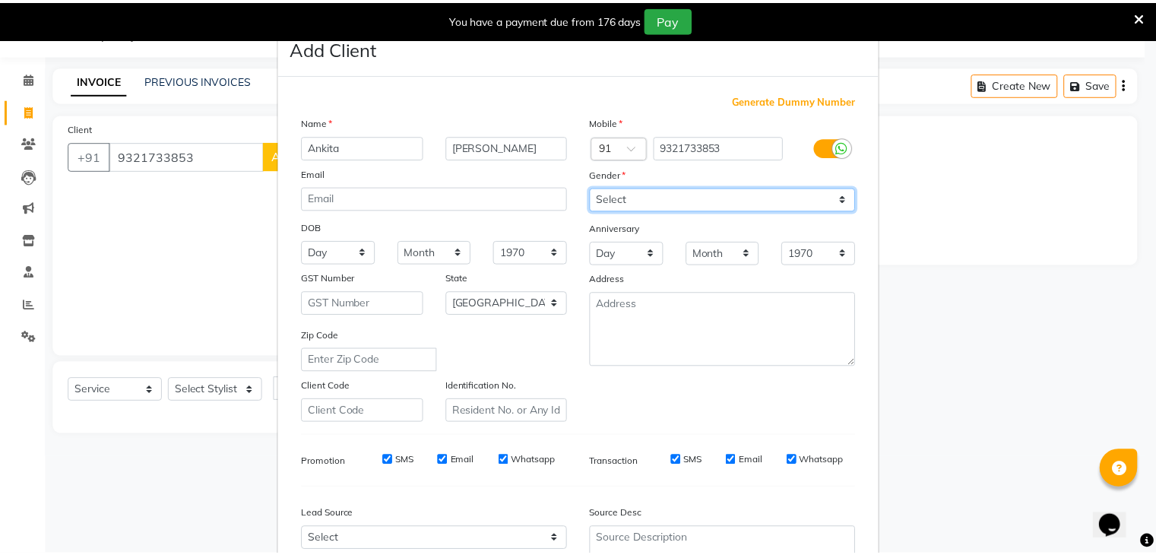
scroll to position [154, 0]
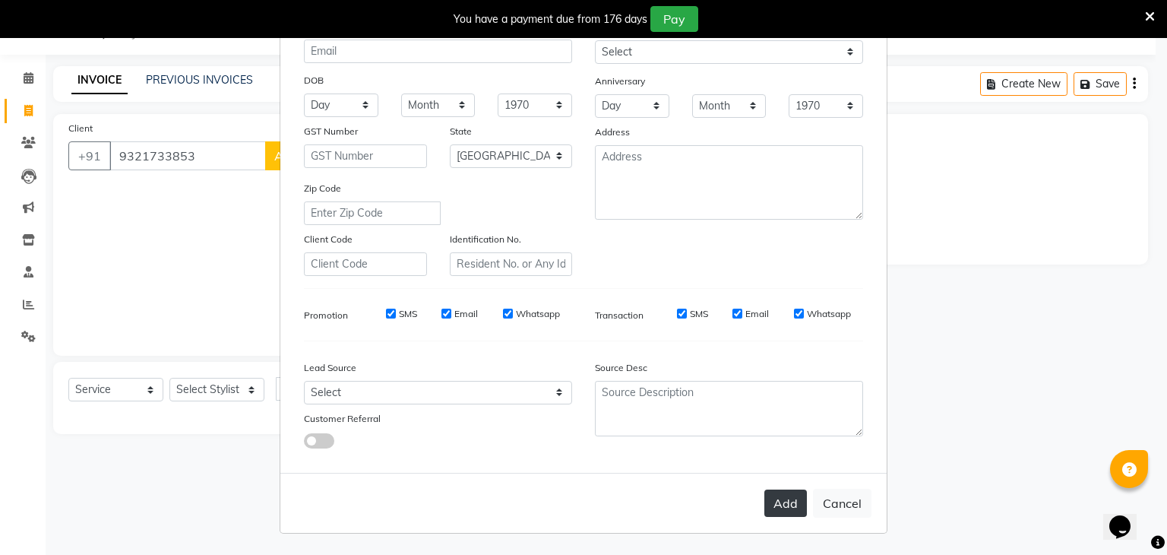
click at [786, 504] on button "Add" at bounding box center [785, 502] width 43 height 27
select select
select select "null"
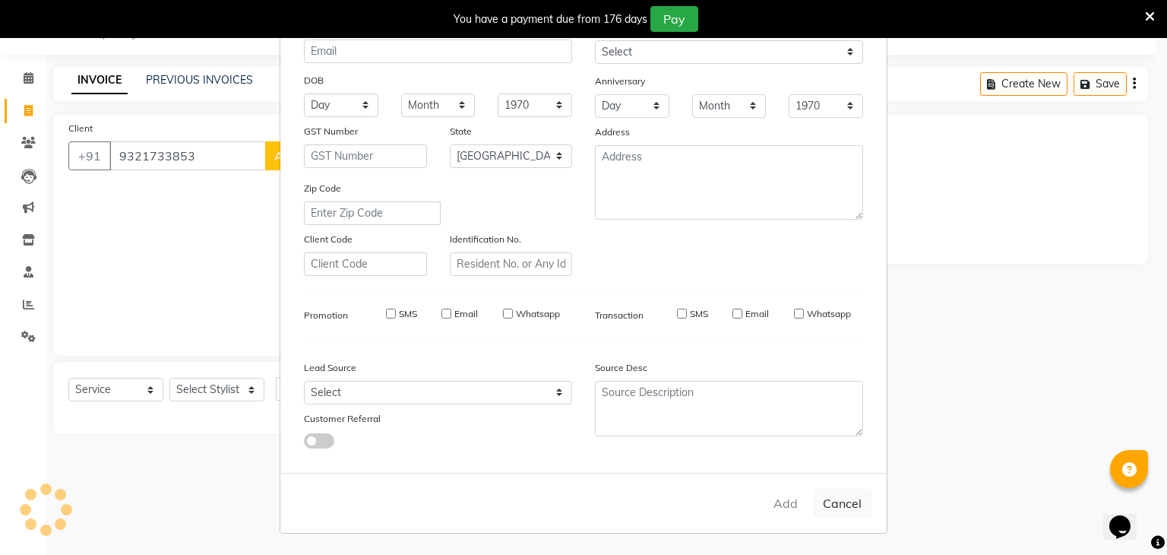
select select
checkbox input "false"
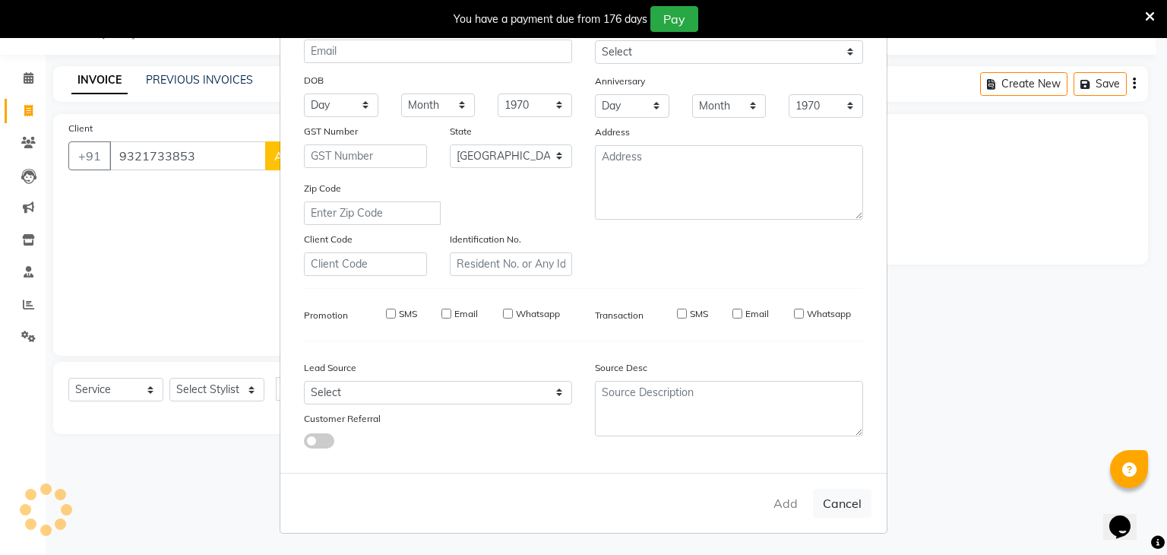
checkbox input "false"
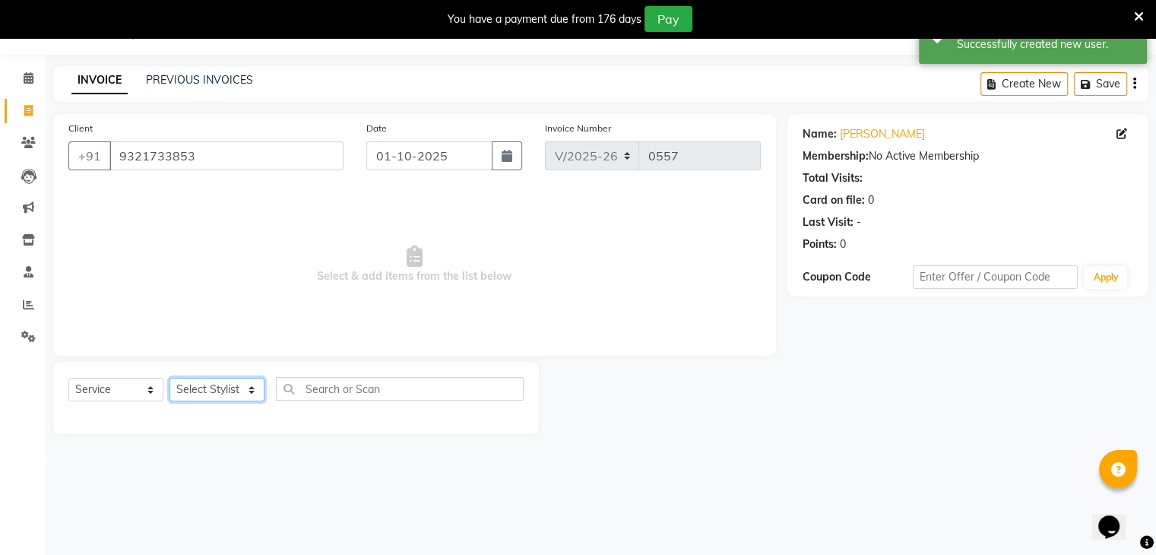
click at [240, 395] on select "Select Stylist [PERSON_NAME] [PERSON_NAME] [PERSON_NAME] Jaya [PERSON_NAME] [PE…" at bounding box center [216, 390] width 95 height 24
select select "81555"
click at [169, 378] on select "Select Stylist [PERSON_NAME] [PERSON_NAME] [PERSON_NAME] Jaya [PERSON_NAME] [PE…" at bounding box center [216, 390] width 95 height 24
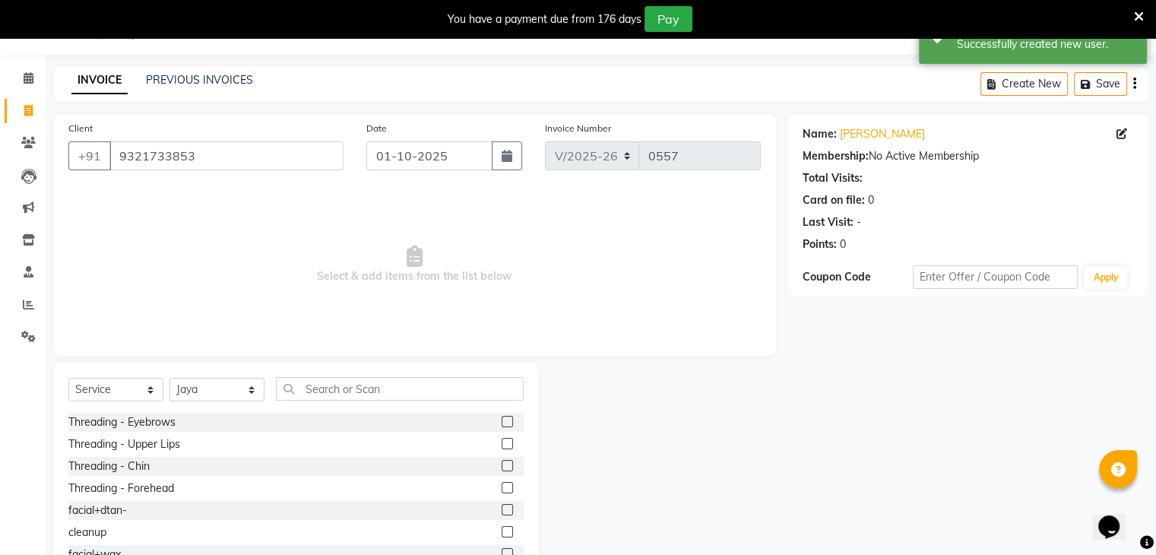
click at [501, 423] on label at bounding box center [506, 421] width 11 height 11
click at [501, 423] on input "checkbox" at bounding box center [506, 422] width 10 height 10
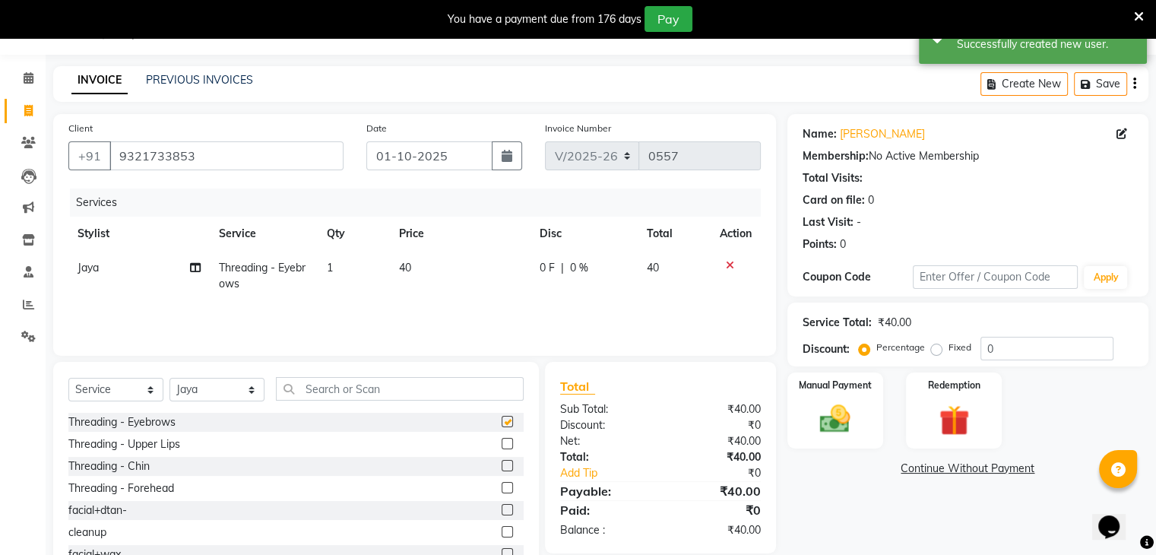
checkbox input "false"
click at [501, 444] on label at bounding box center [506, 443] width 11 height 11
click at [501, 444] on input "checkbox" at bounding box center [506, 444] width 10 height 10
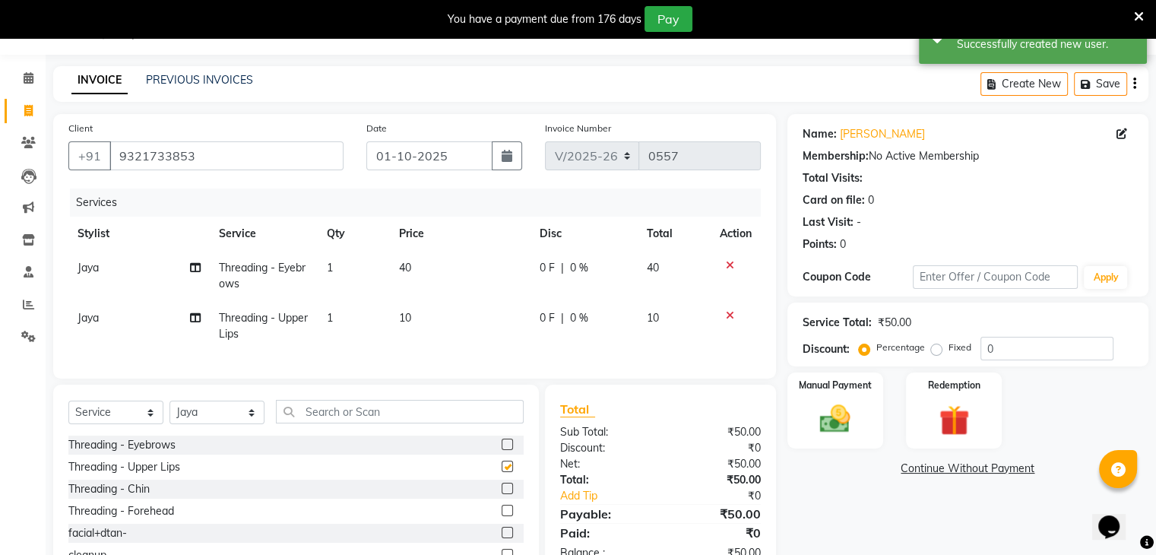
checkbox input "false"
click at [815, 420] on img at bounding box center [834, 419] width 51 height 36
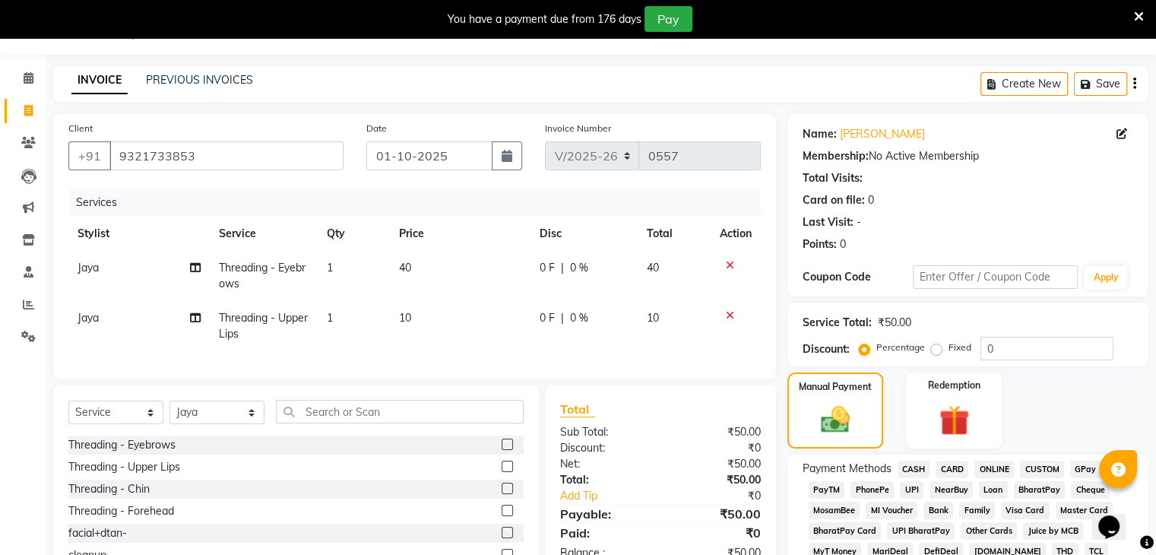
click at [1089, 467] on span "GPay" at bounding box center [1085, 468] width 31 height 17
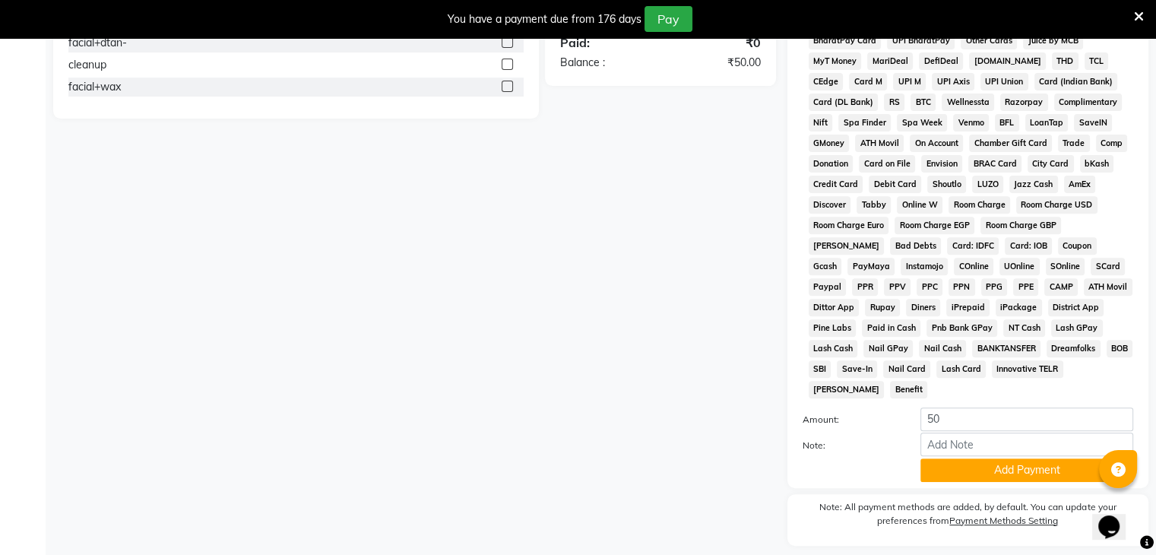
scroll to position [565, 0]
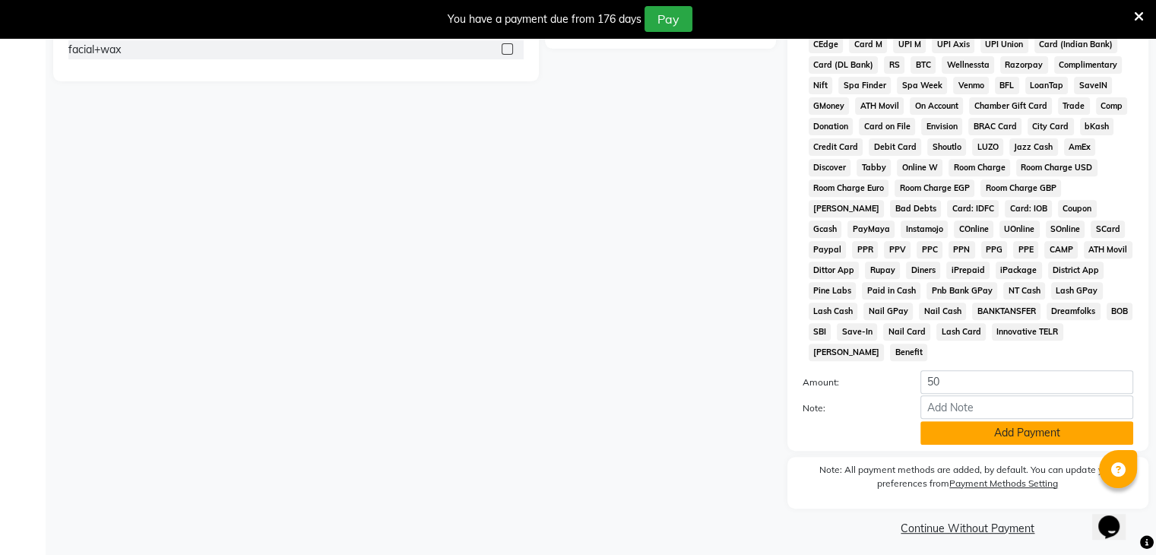
click at [1058, 424] on button "Add Payment" at bounding box center [1026, 433] width 213 height 24
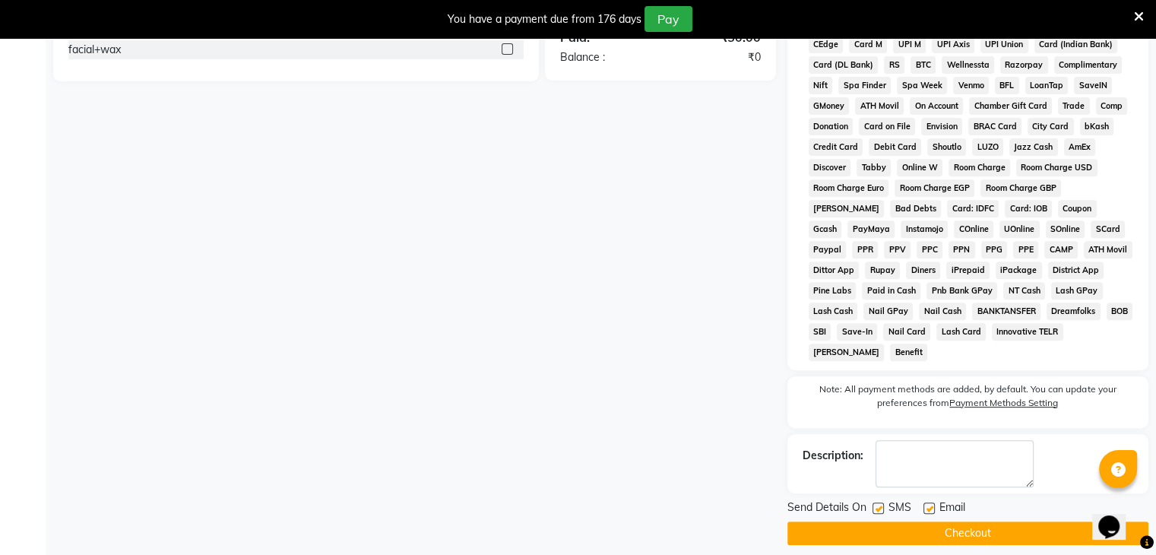
click at [1006, 530] on button "Checkout" at bounding box center [967, 533] width 361 height 24
